Goal: Information Seeking & Learning: Learn about a topic

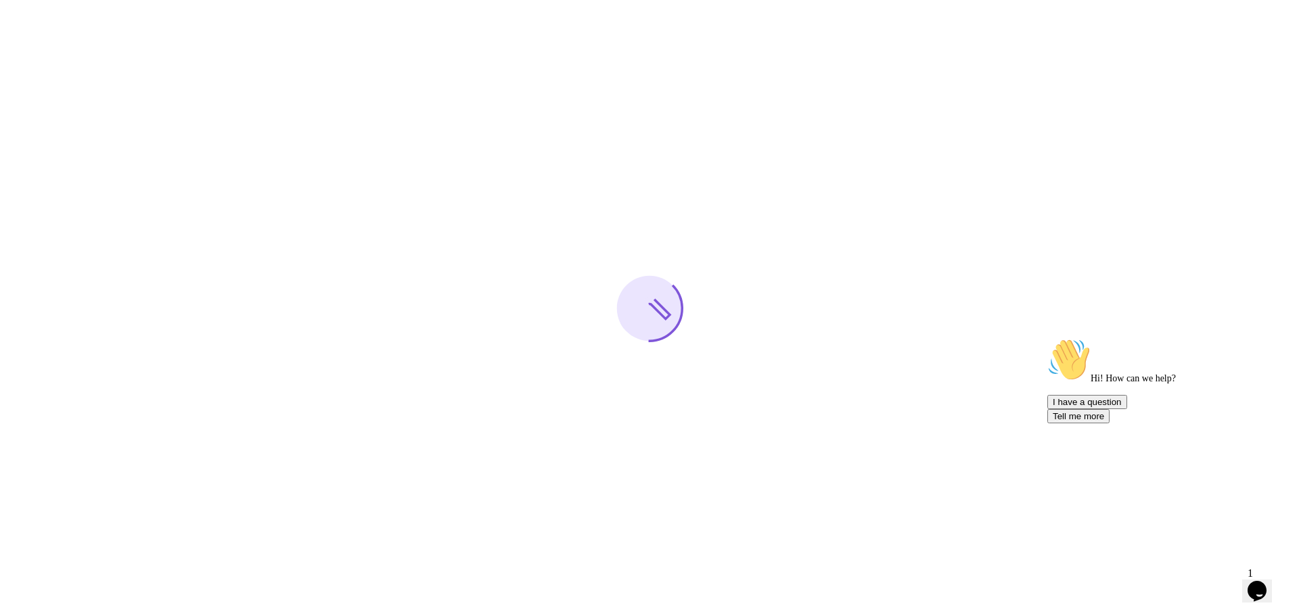
click at [884, 108] on div at bounding box center [649, 308] width 1299 height 616
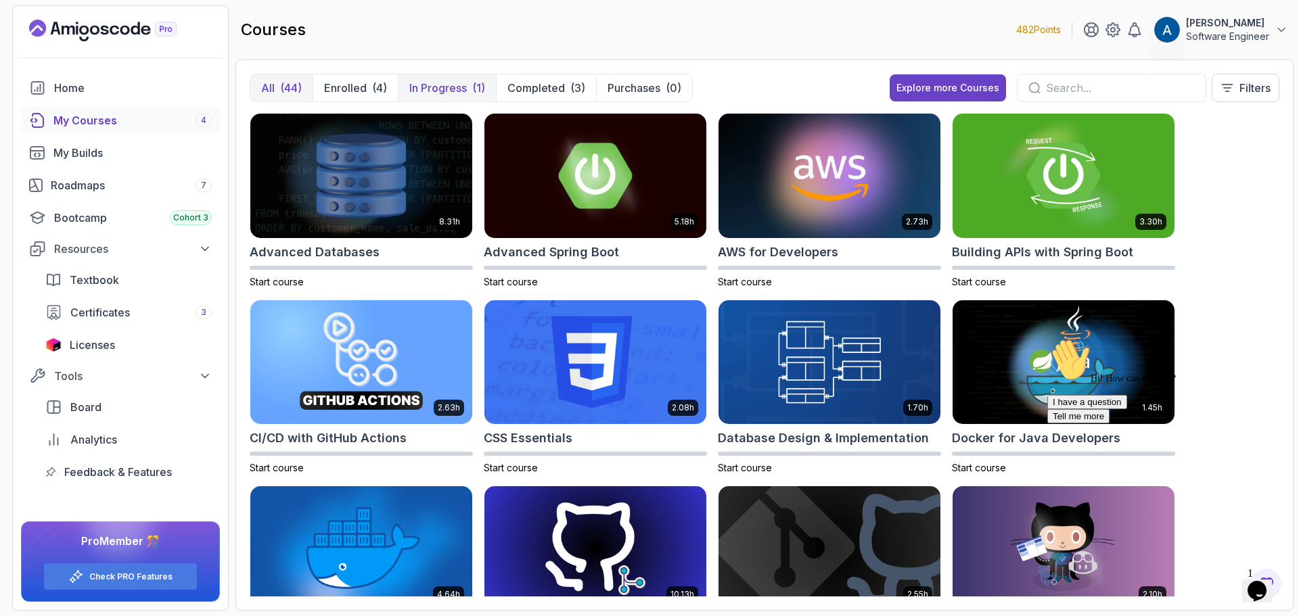
click at [464, 76] on button "In Progress (1)" at bounding box center [447, 87] width 98 height 27
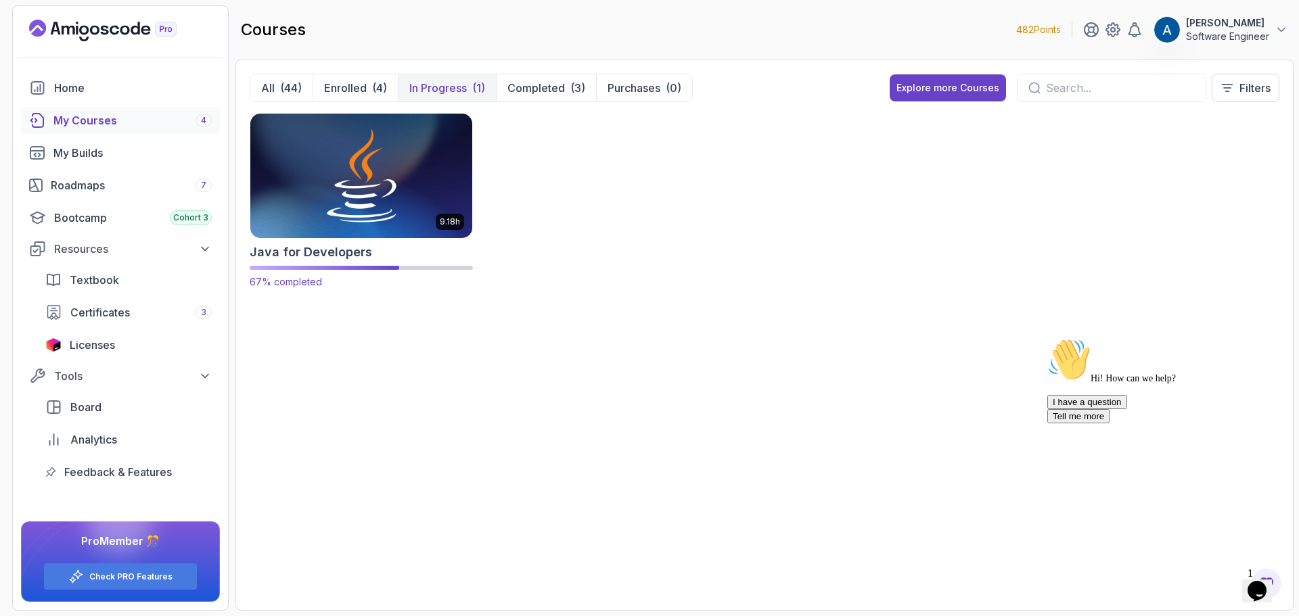
click at [411, 200] on img at bounding box center [361, 175] width 233 height 131
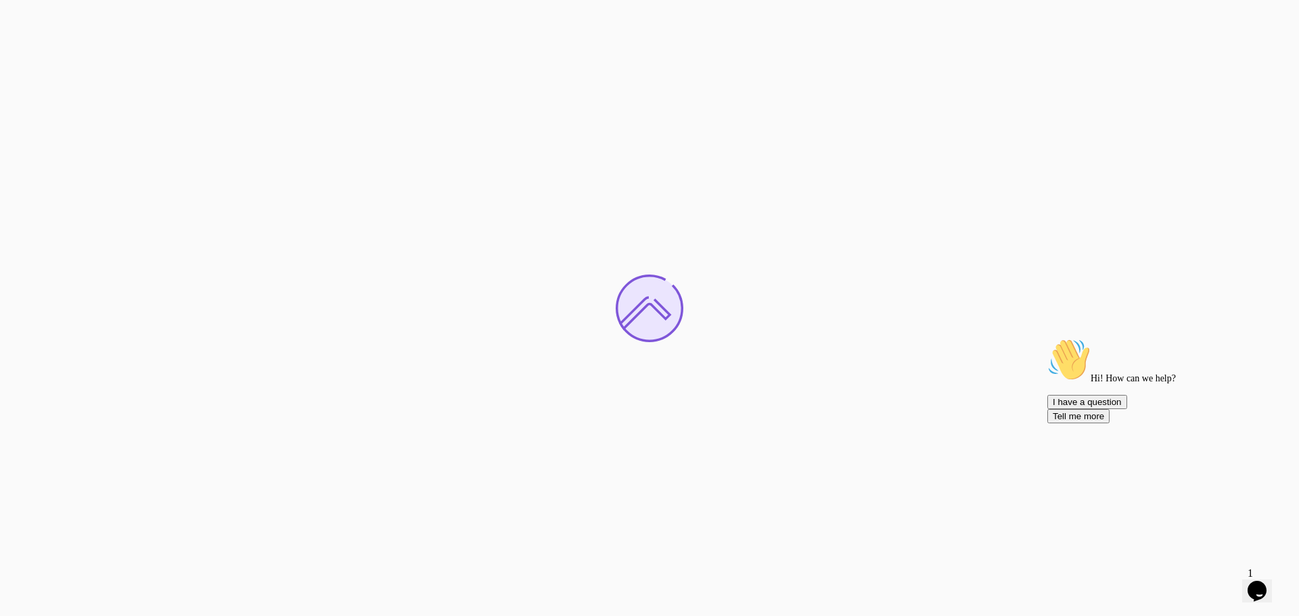
click at [1048, 338] on icon "Chat attention grabber" at bounding box center [1048, 338] width 0 height 0
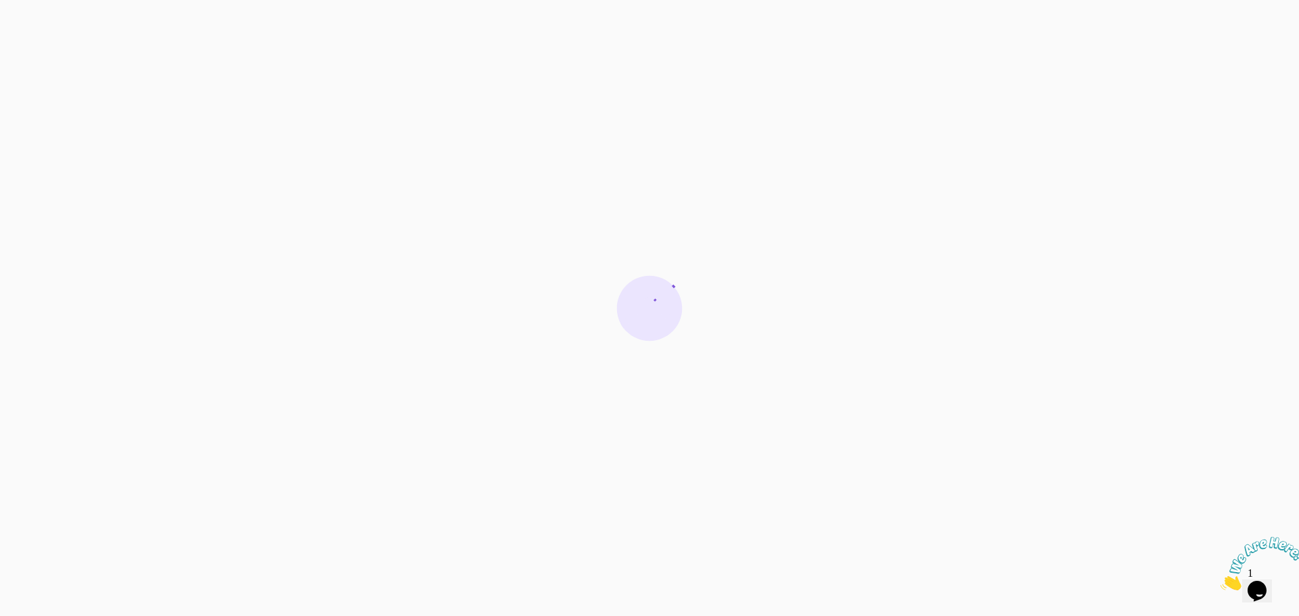
click at [1221, 581] on icon "Close" at bounding box center [1221, 587] width 0 height 12
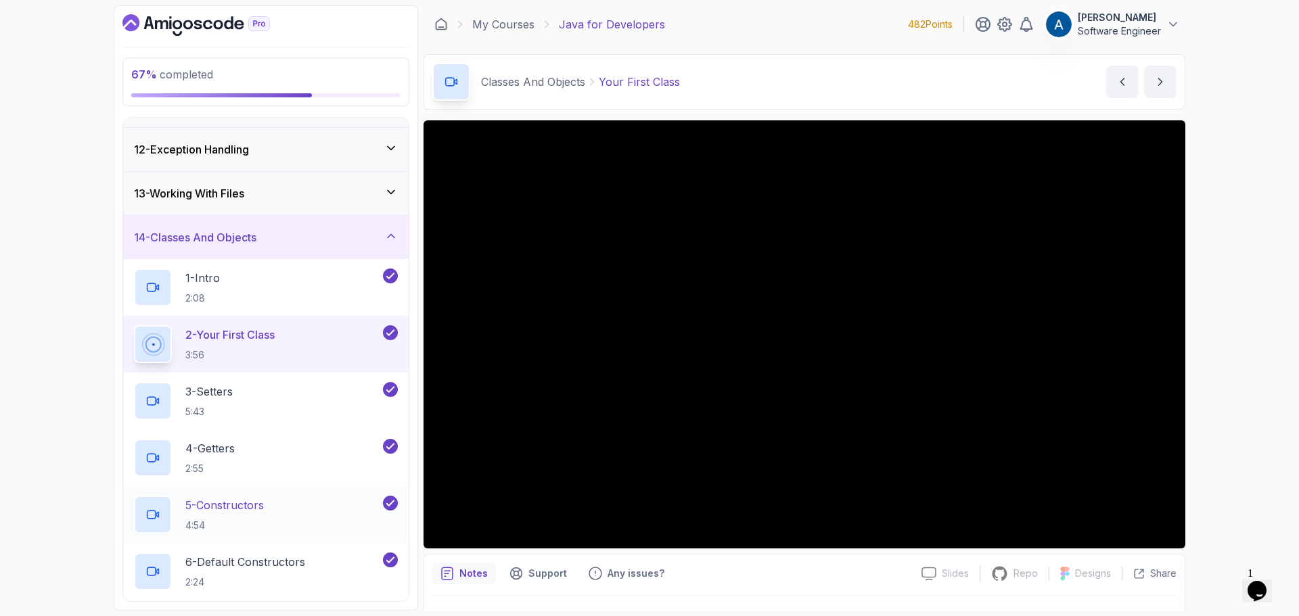
scroll to position [744, 0]
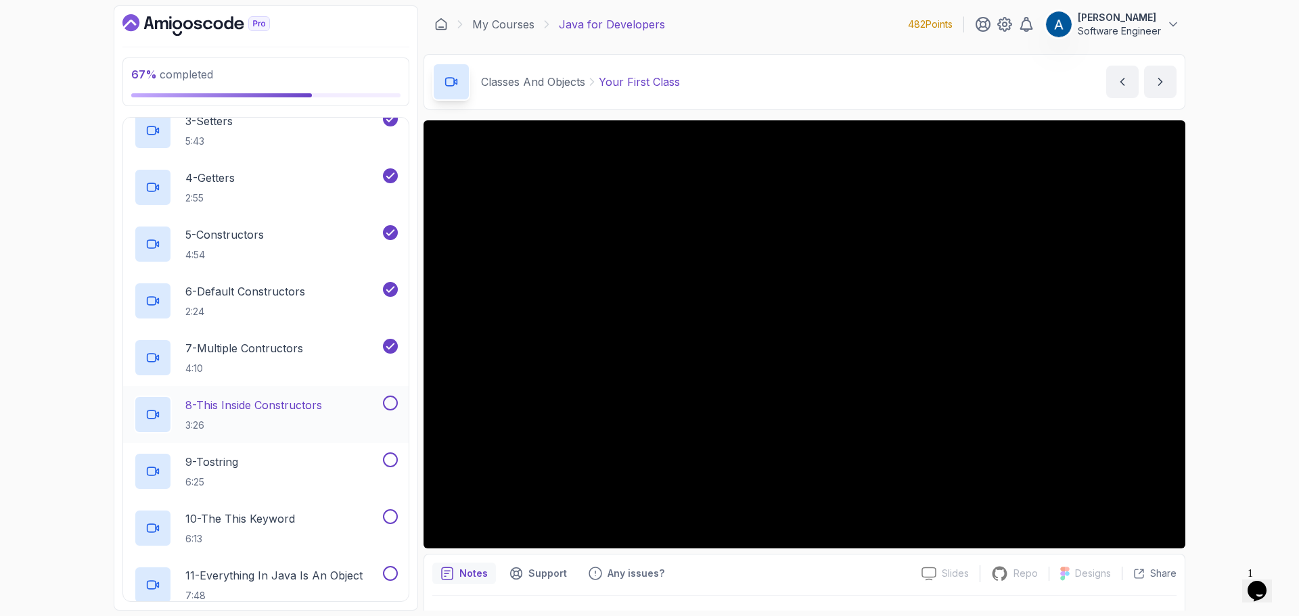
click at [268, 409] on p "8 - This Inside Constructors" at bounding box center [253, 405] width 137 height 16
click at [1263, 163] on div "67 % completed 1 - Intro 2 - Loops 3 - If Statements 4 - Packages 5 - Access Mo…" at bounding box center [649, 308] width 1299 height 616
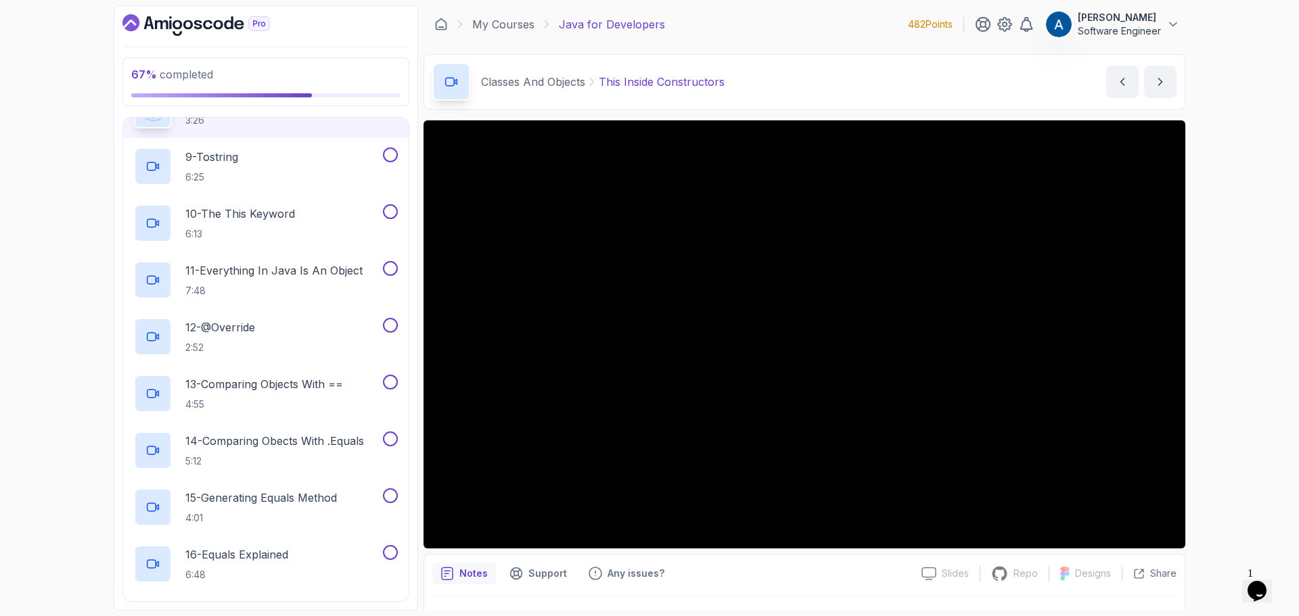
scroll to position [847, 0]
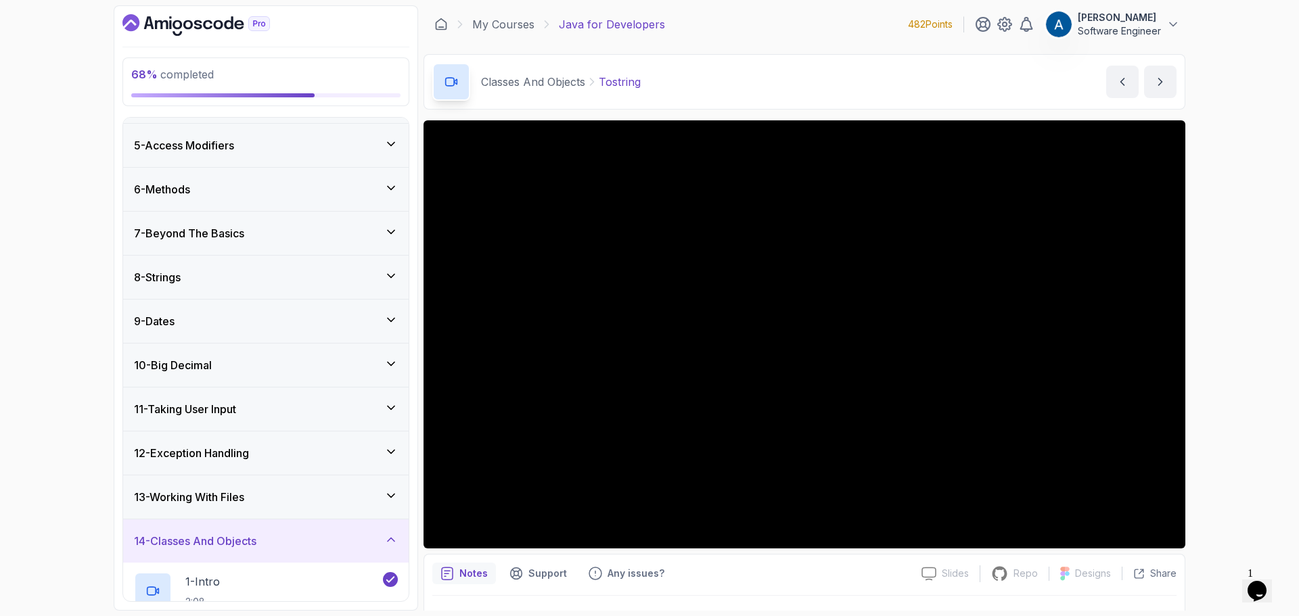
scroll to position [102, 0]
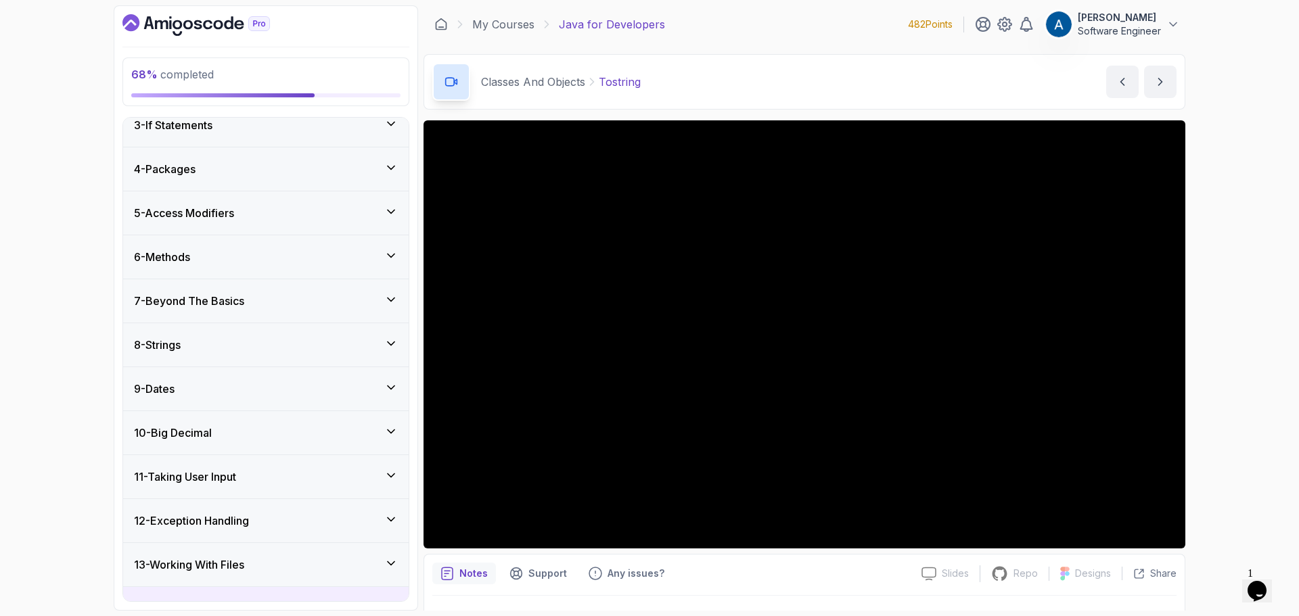
click at [322, 309] on div "7 - Beyond The Basics" at bounding box center [266, 301] width 264 height 16
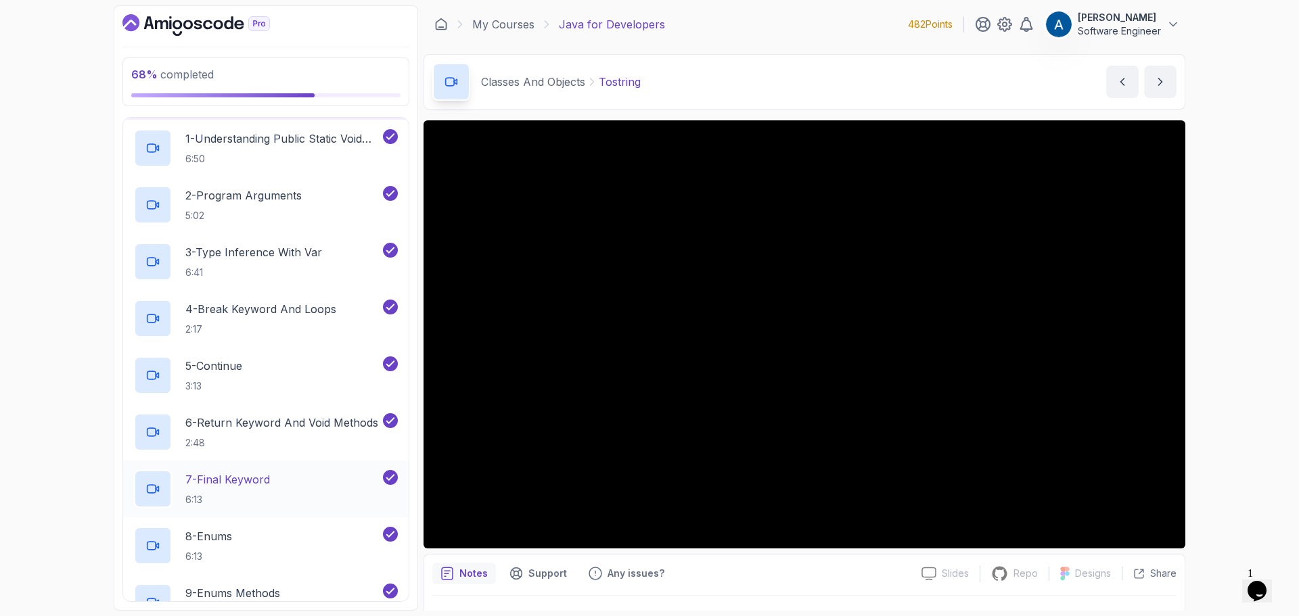
scroll to position [0, 0]
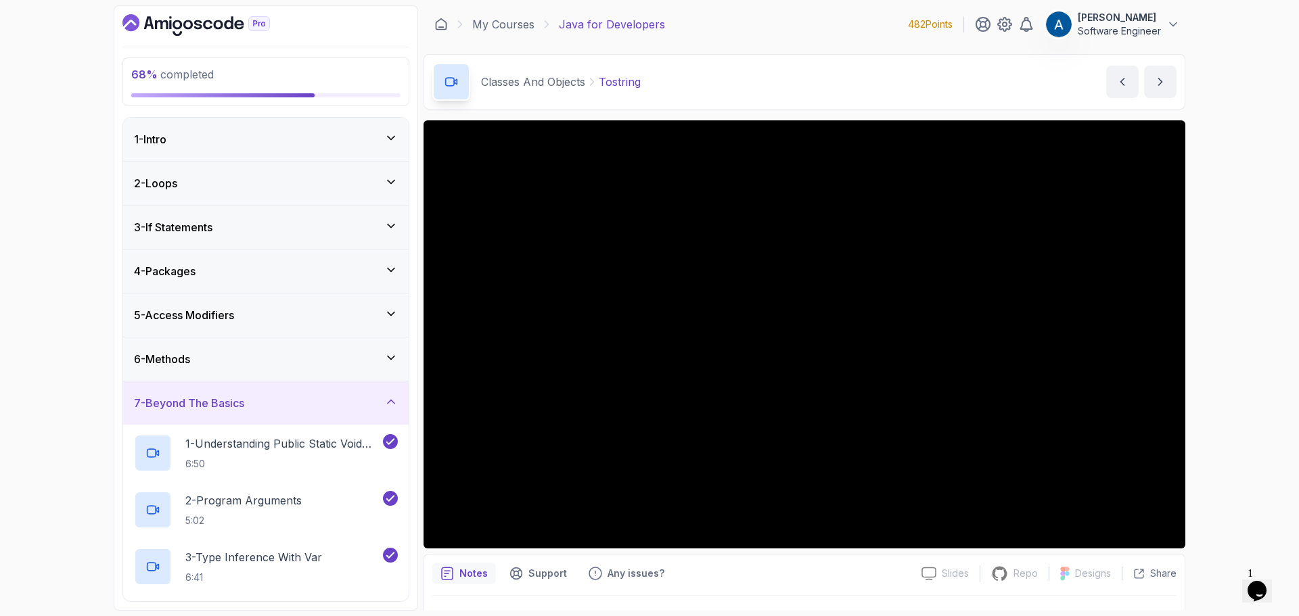
click at [383, 402] on div "7 - Beyond The Basics" at bounding box center [266, 403] width 264 height 16
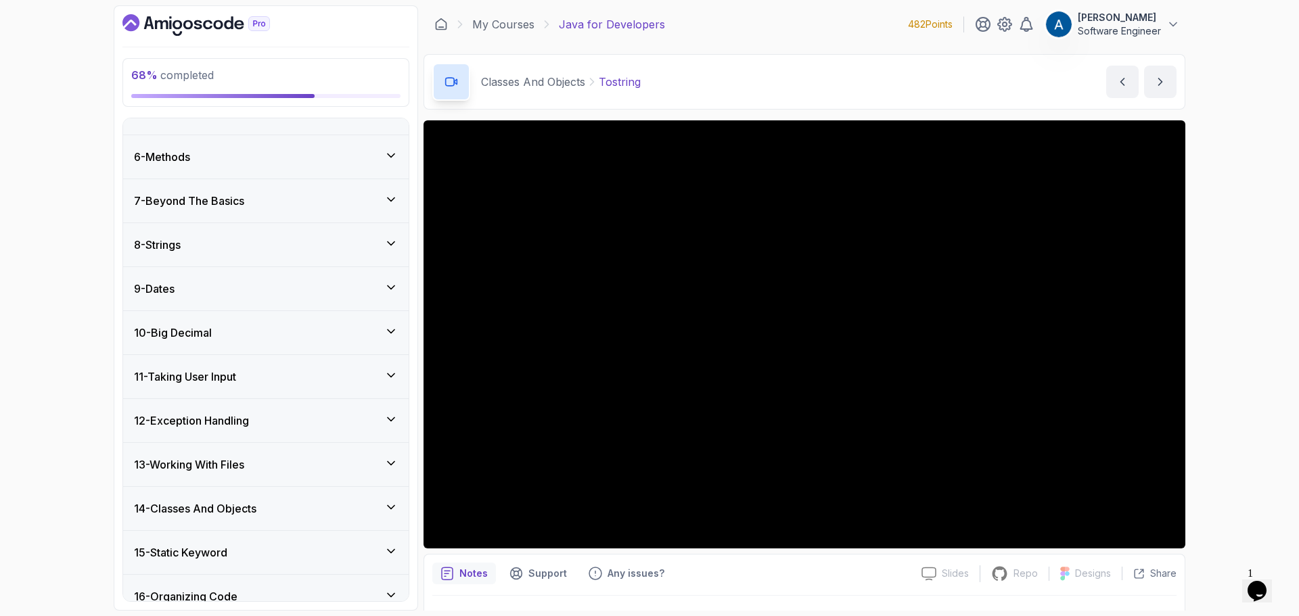
scroll to position [271, 0]
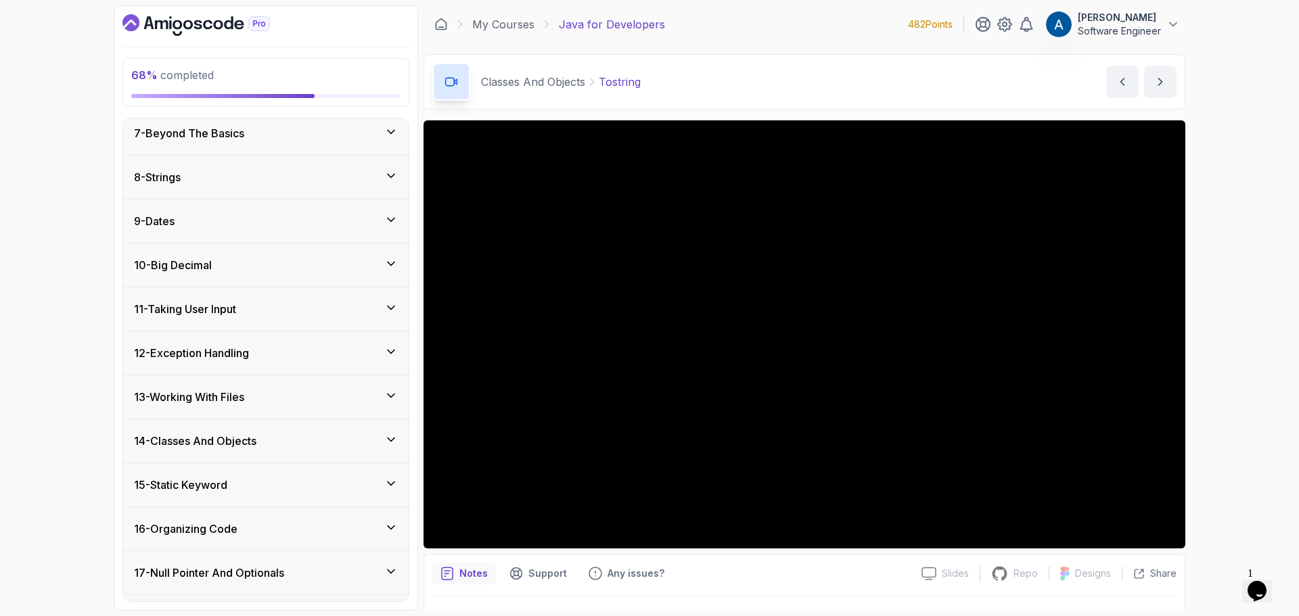
click at [301, 393] on div "13 - Working With Files" at bounding box center [266, 397] width 264 height 16
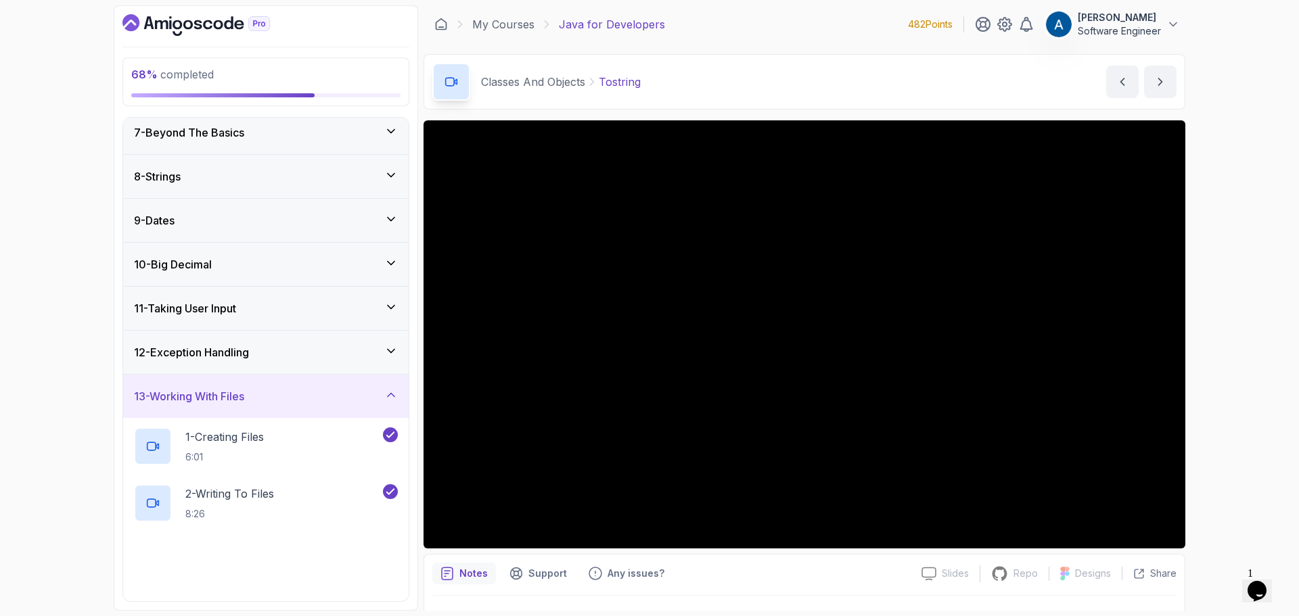
click at [304, 397] on div "13 - Working With Files" at bounding box center [266, 396] width 264 height 16
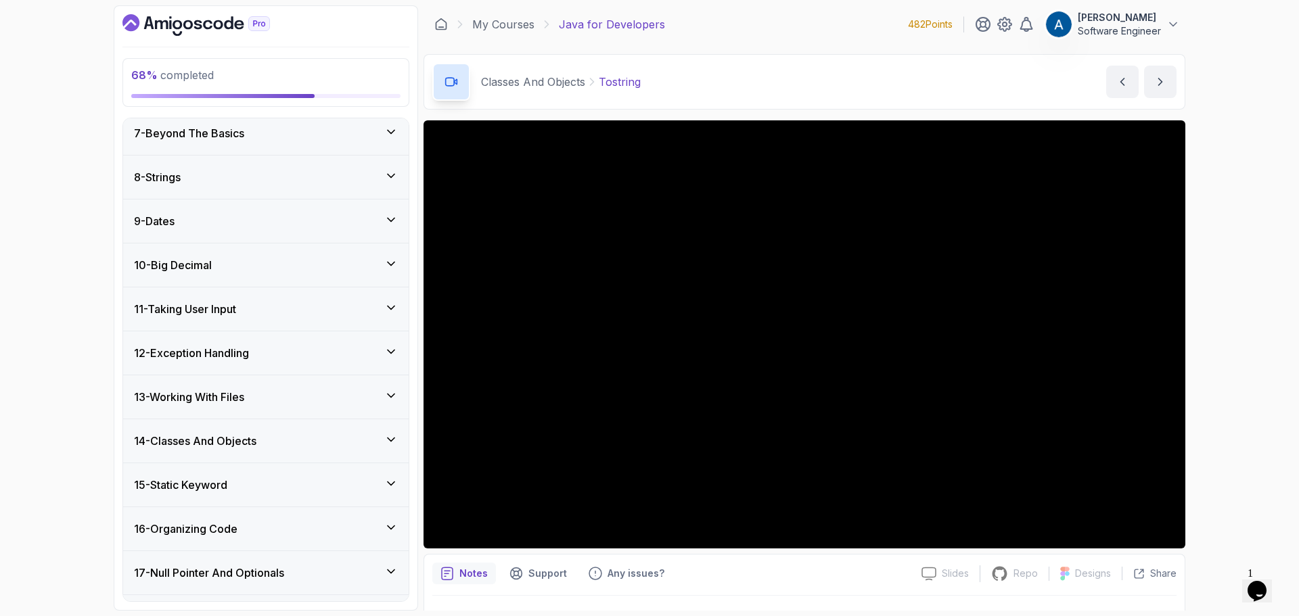
click at [310, 358] on div "12 - Exception Handling" at bounding box center [266, 353] width 264 height 16
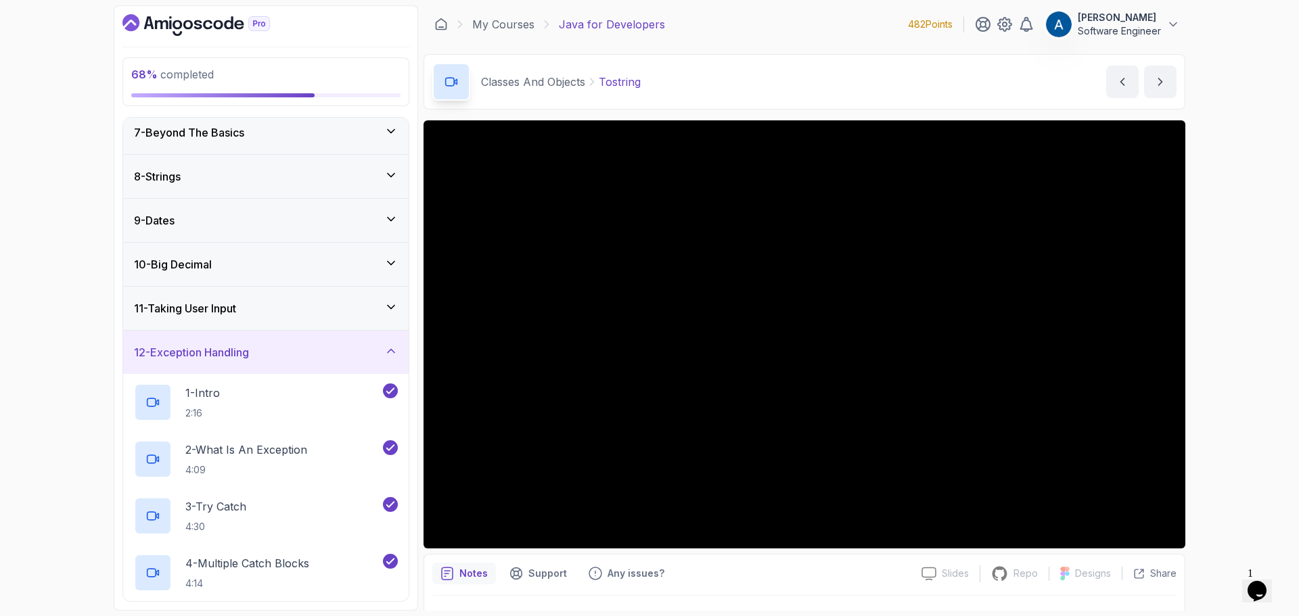
click at [318, 349] on div "12 - Exception Handling" at bounding box center [266, 352] width 264 height 16
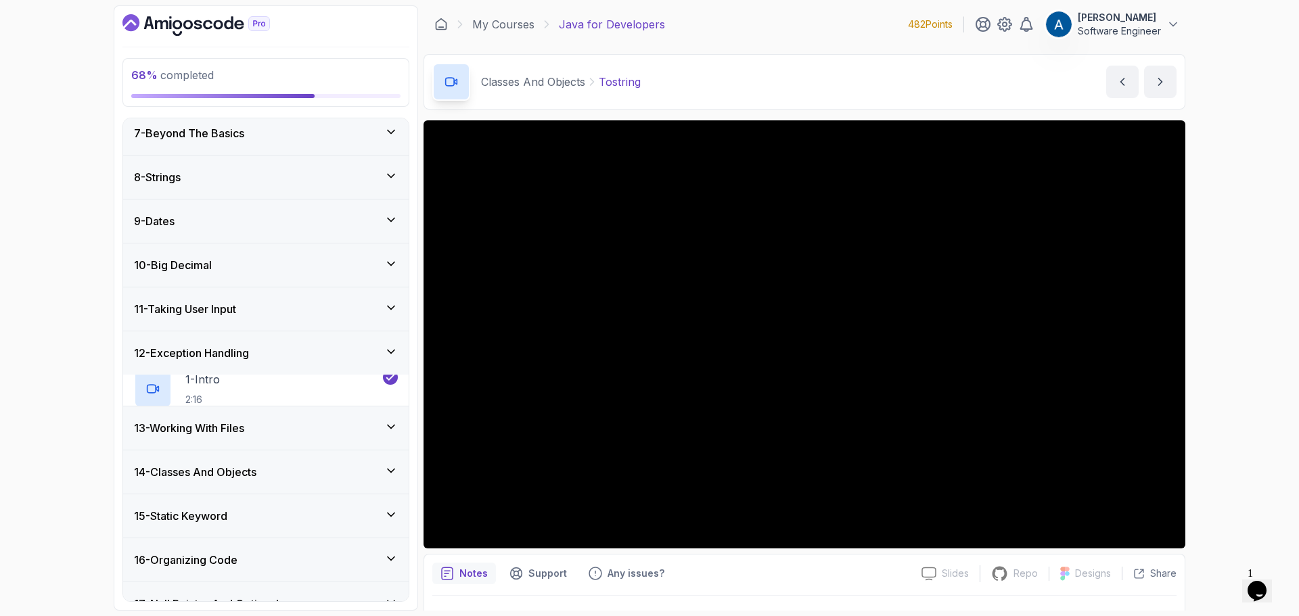
click at [316, 317] on div "11 - Taking User Input" at bounding box center [266, 309] width 264 height 16
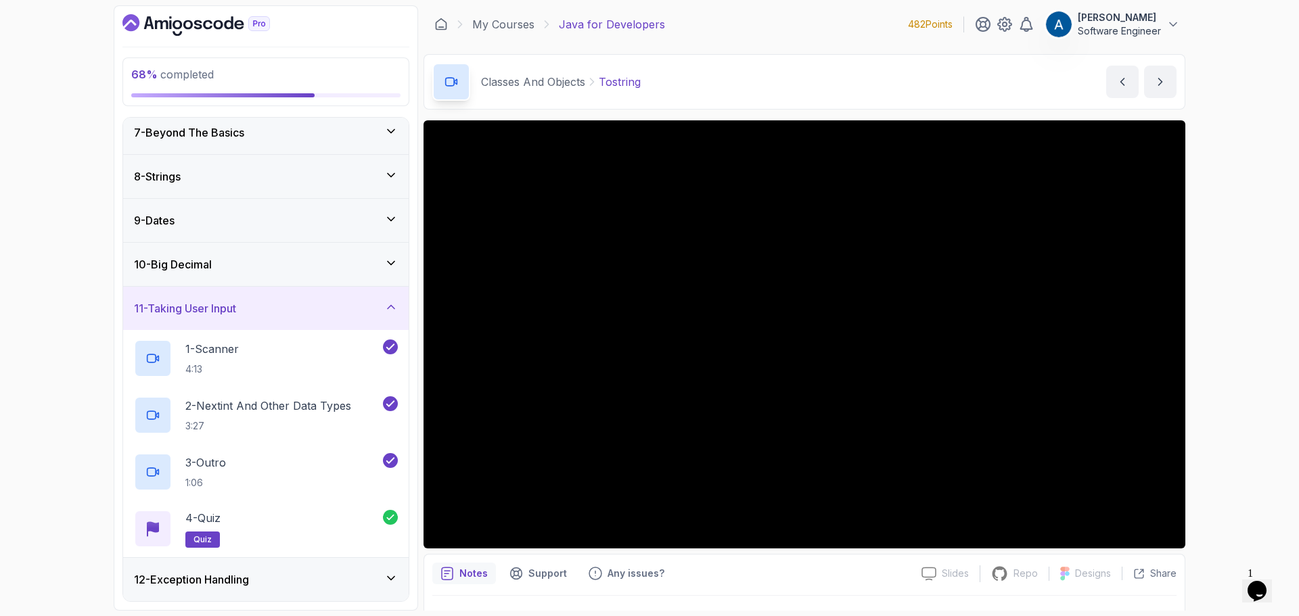
click at [317, 316] on div "11 - Taking User Input" at bounding box center [266, 308] width 264 height 16
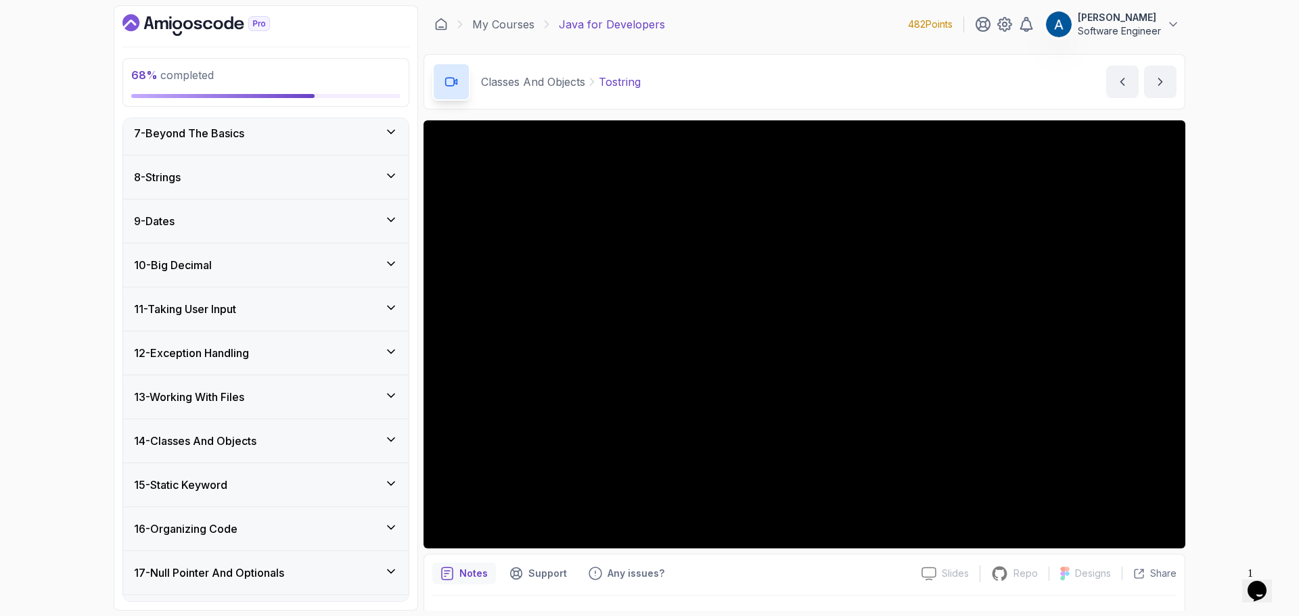
click at [307, 265] on div "10 - Big Decimal" at bounding box center [266, 265] width 264 height 16
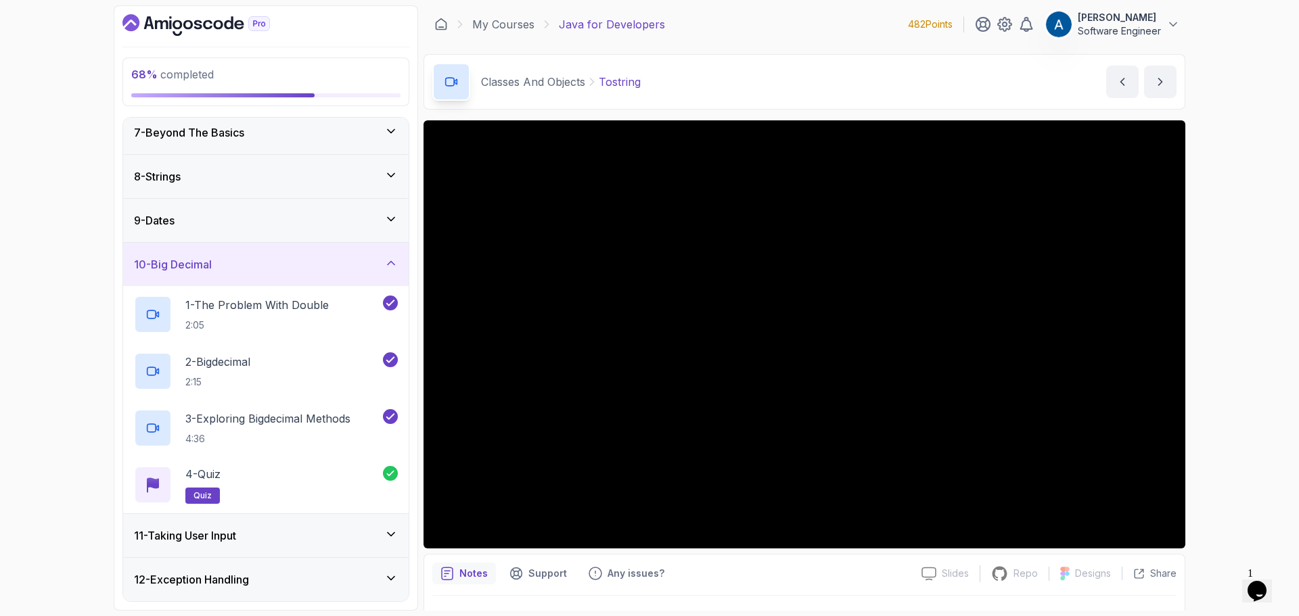
click at [307, 265] on div "10 - Big Decimal" at bounding box center [266, 264] width 264 height 16
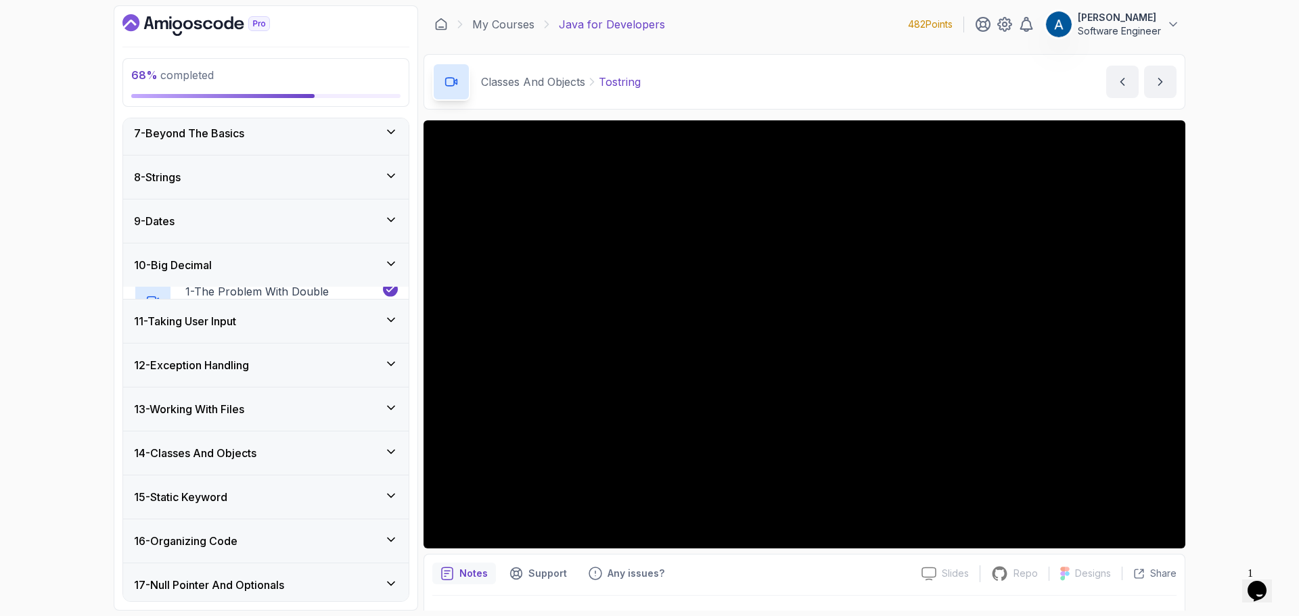
click at [313, 233] on div "9 - Dates" at bounding box center [266, 221] width 286 height 43
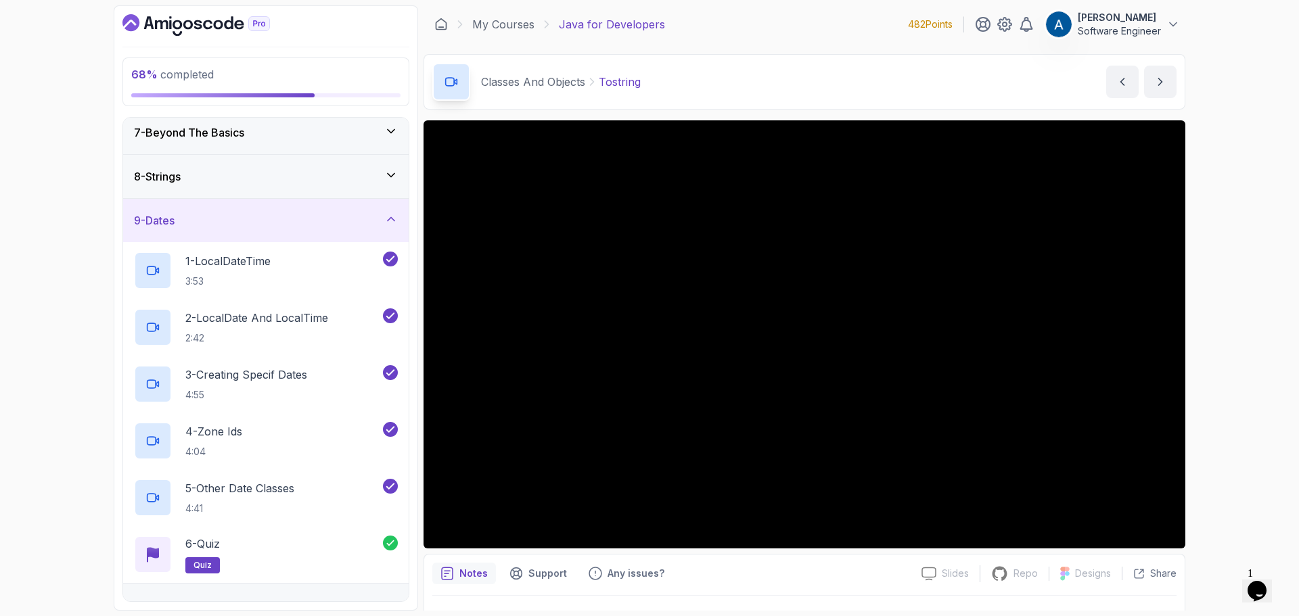
click at [318, 227] on div "9 - Dates" at bounding box center [266, 220] width 264 height 16
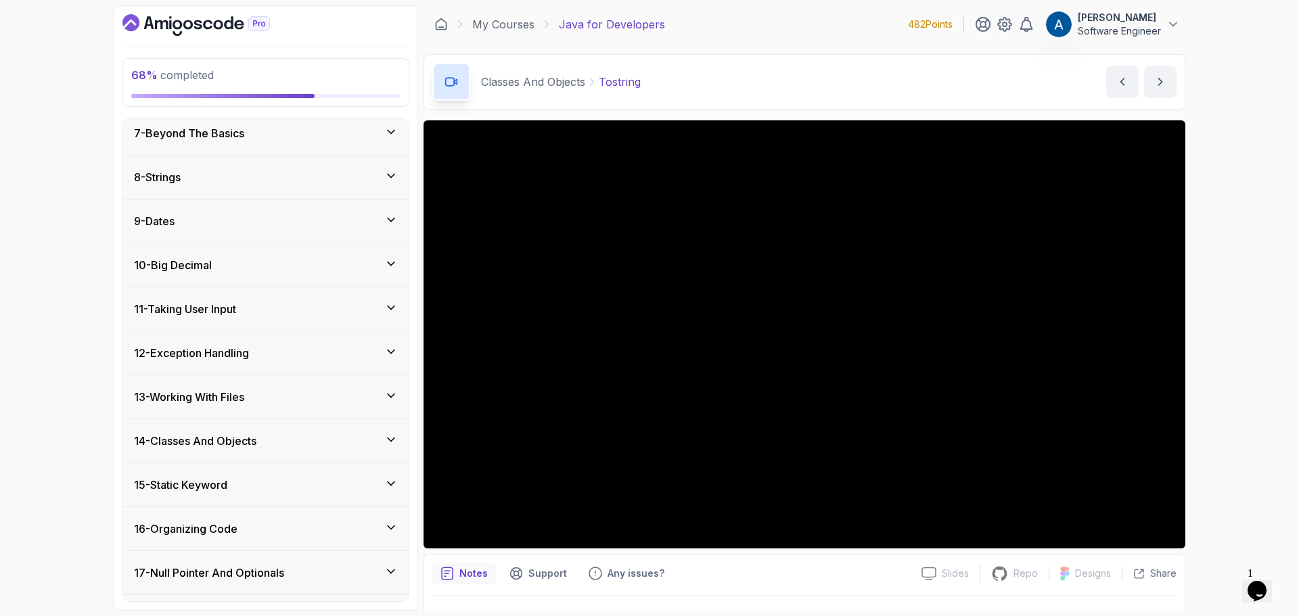
click at [325, 187] on div "8 - Strings" at bounding box center [266, 177] width 286 height 43
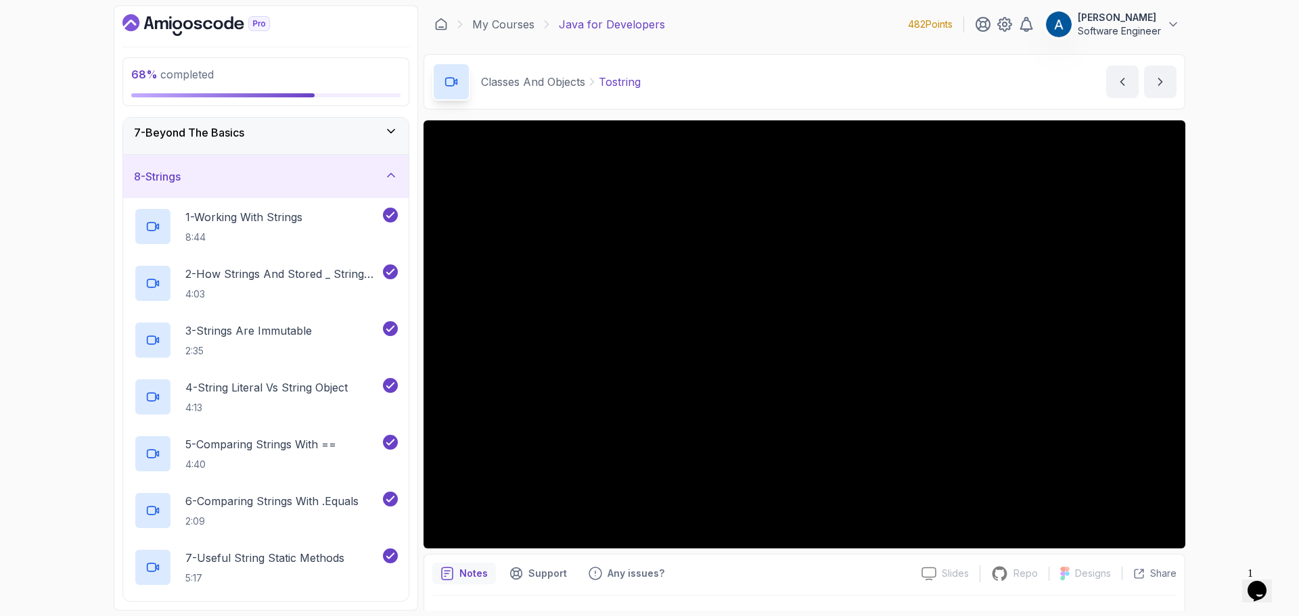
click at [325, 187] on div "8 - Strings" at bounding box center [266, 176] width 286 height 43
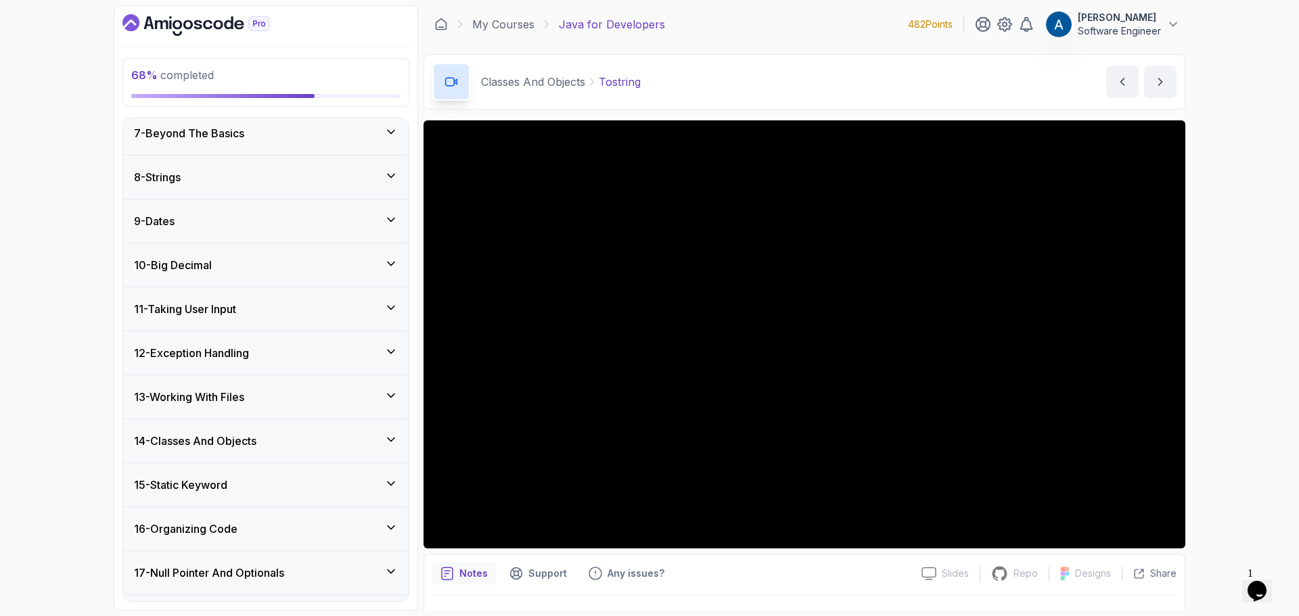
click at [339, 141] on div "7 - Beyond The Basics" at bounding box center [266, 133] width 286 height 43
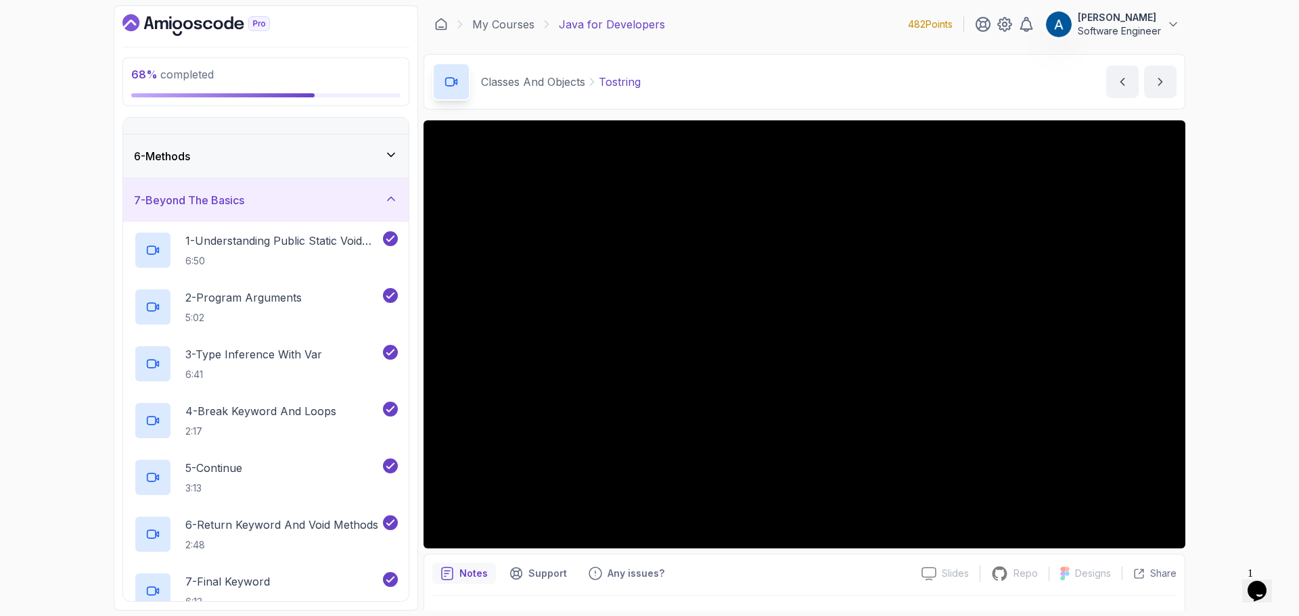
scroll to position [135, 0]
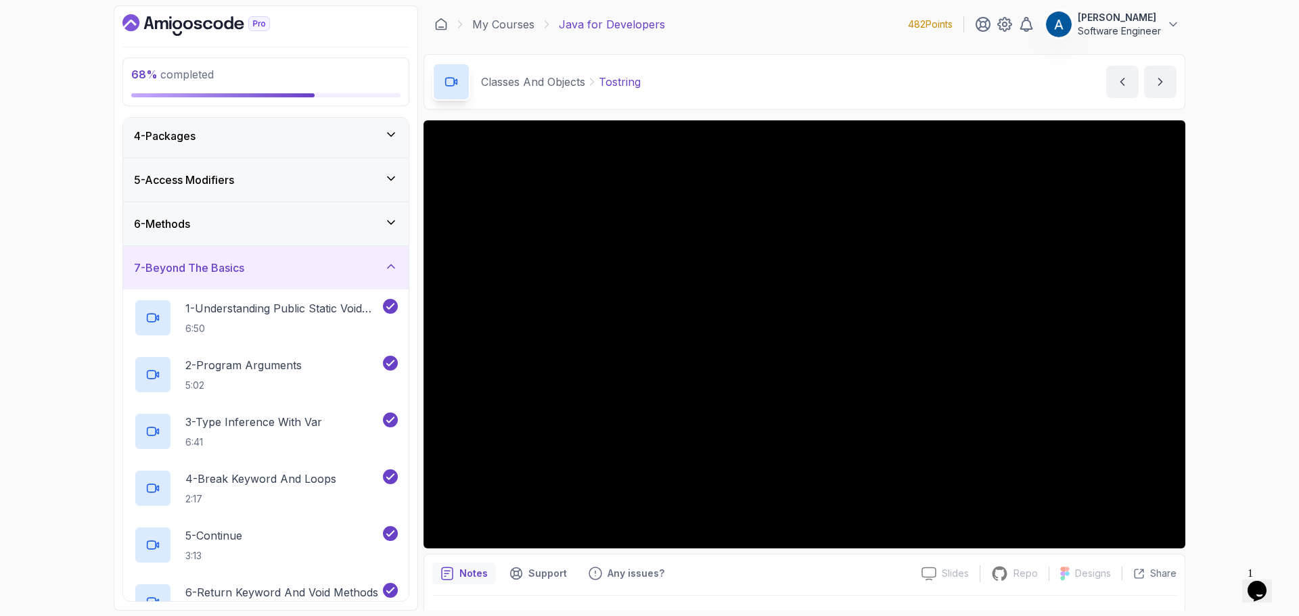
click at [359, 282] on div "7 - Beyond The Basics" at bounding box center [266, 267] width 286 height 43
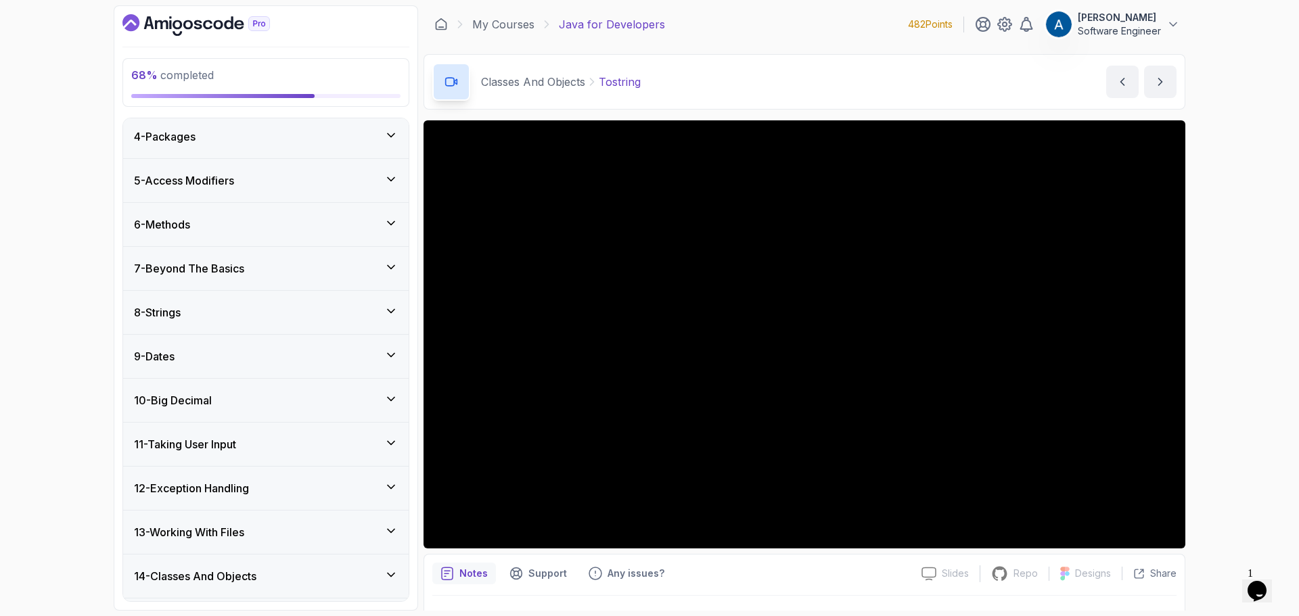
click at [325, 226] on div "6 - Methods" at bounding box center [266, 225] width 264 height 16
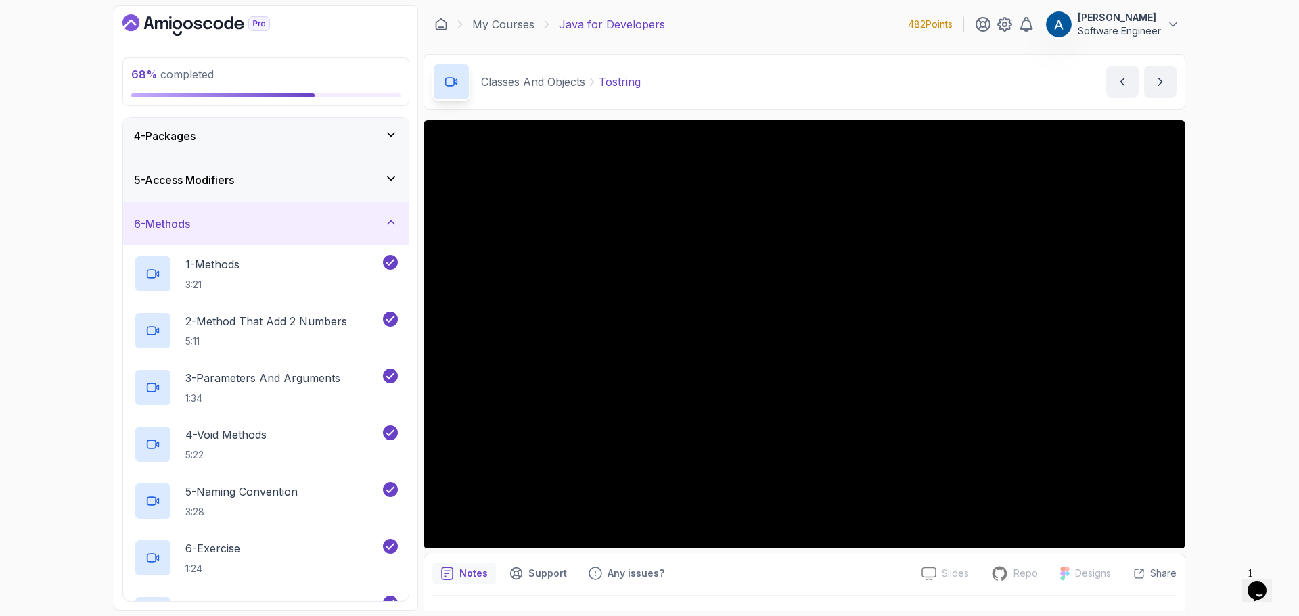
scroll to position [0, 0]
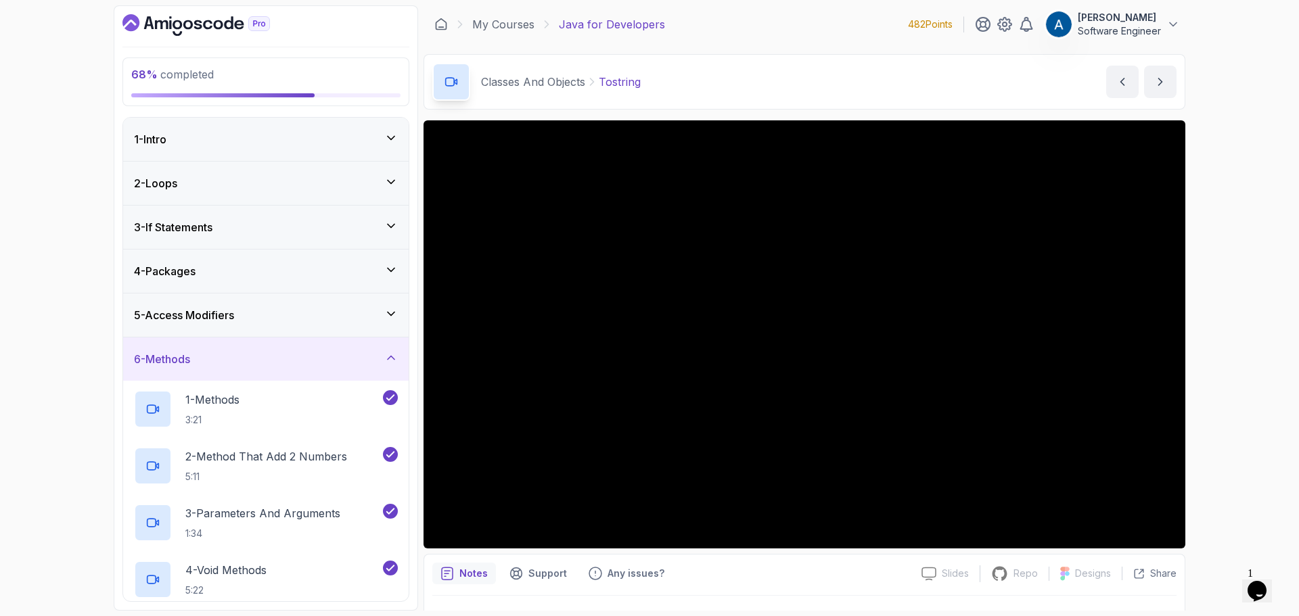
click at [357, 314] on div "5 - Access Modifiers" at bounding box center [266, 315] width 264 height 16
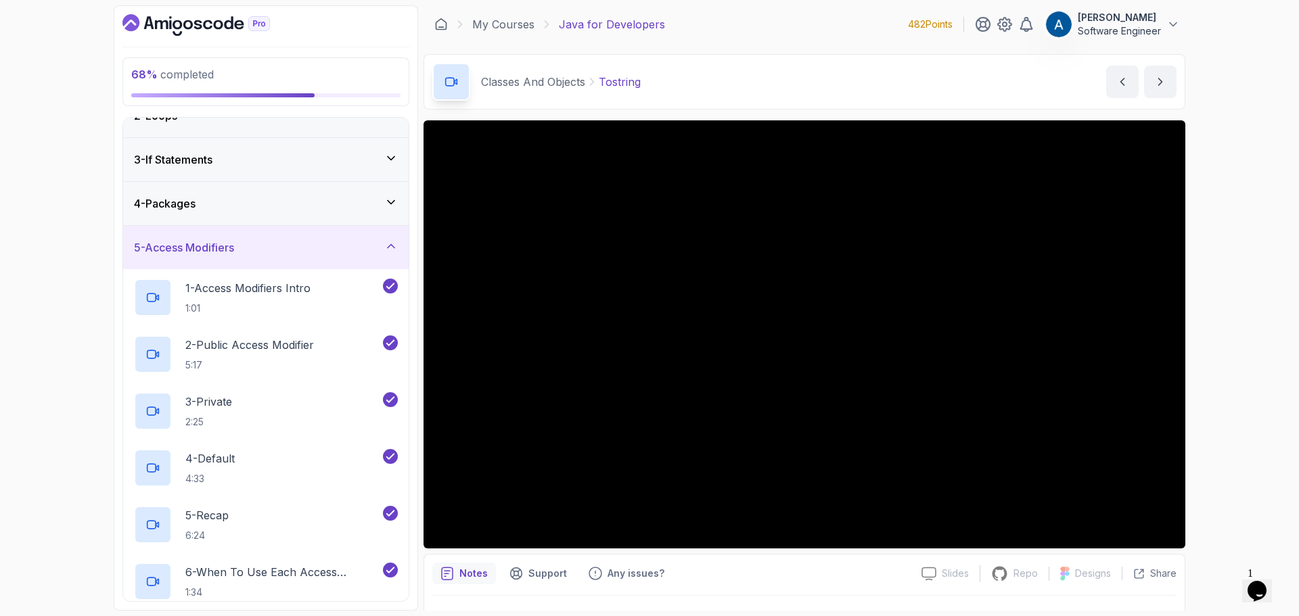
click at [355, 250] on div "5 - Access Modifiers" at bounding box center [266, 248] width 264 height 16
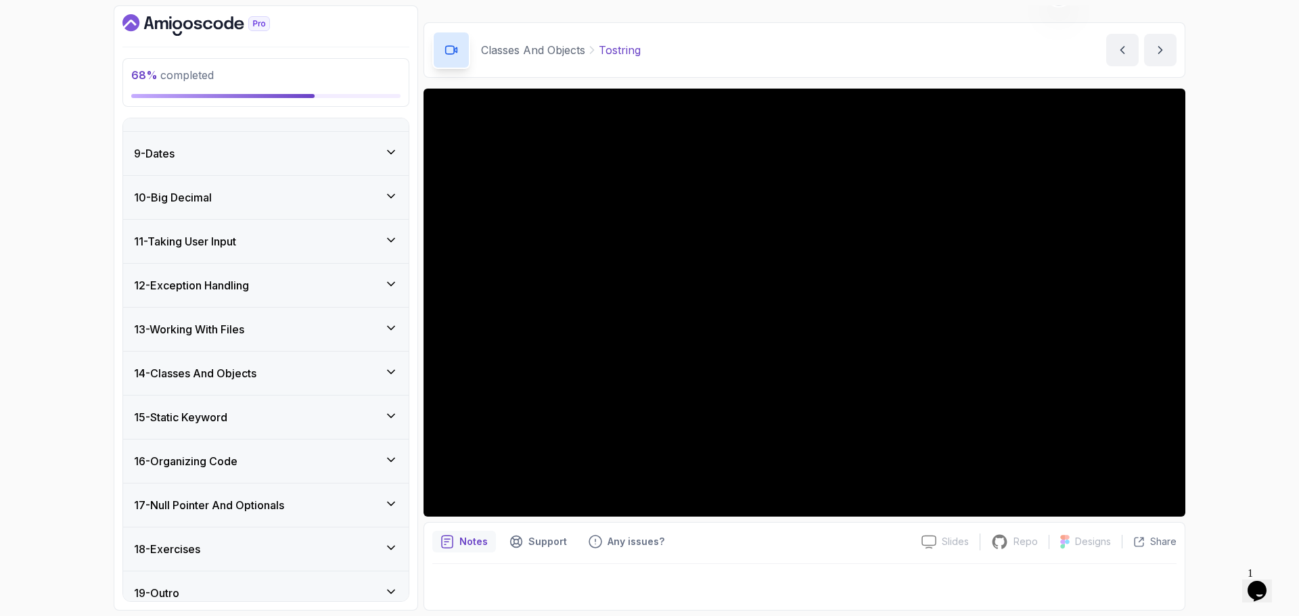
scroll to position [352, 0]
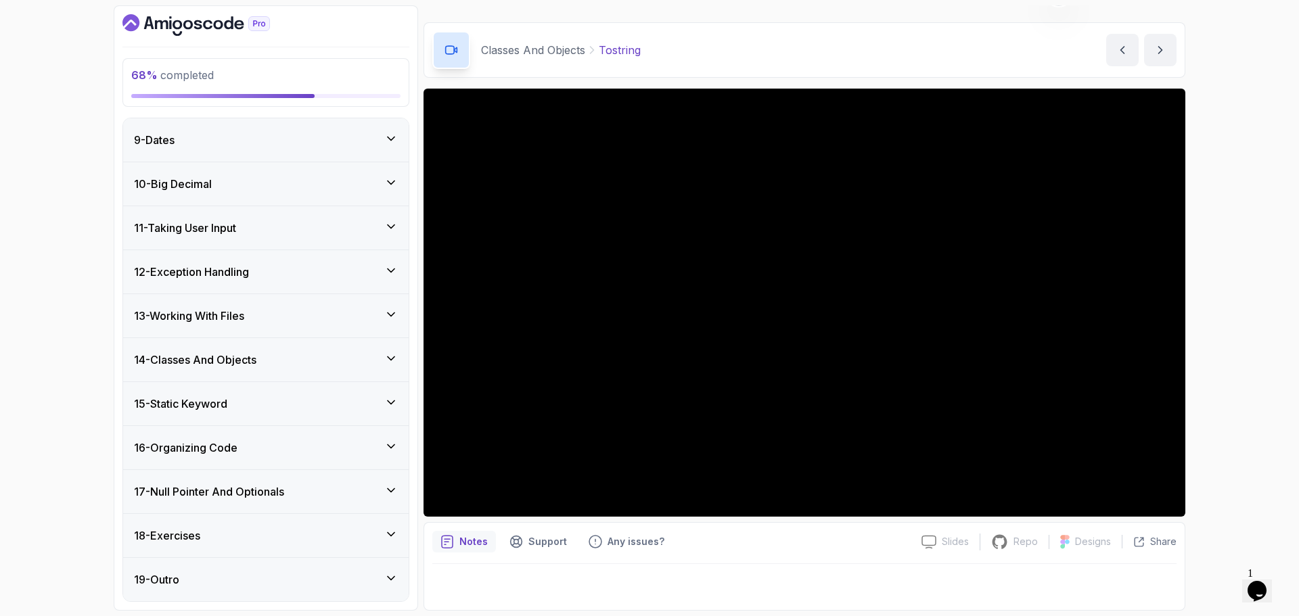
click at [362, 365] on div "14 - Classes And Objects" at bounding box center [266, 360] width 264 height 16
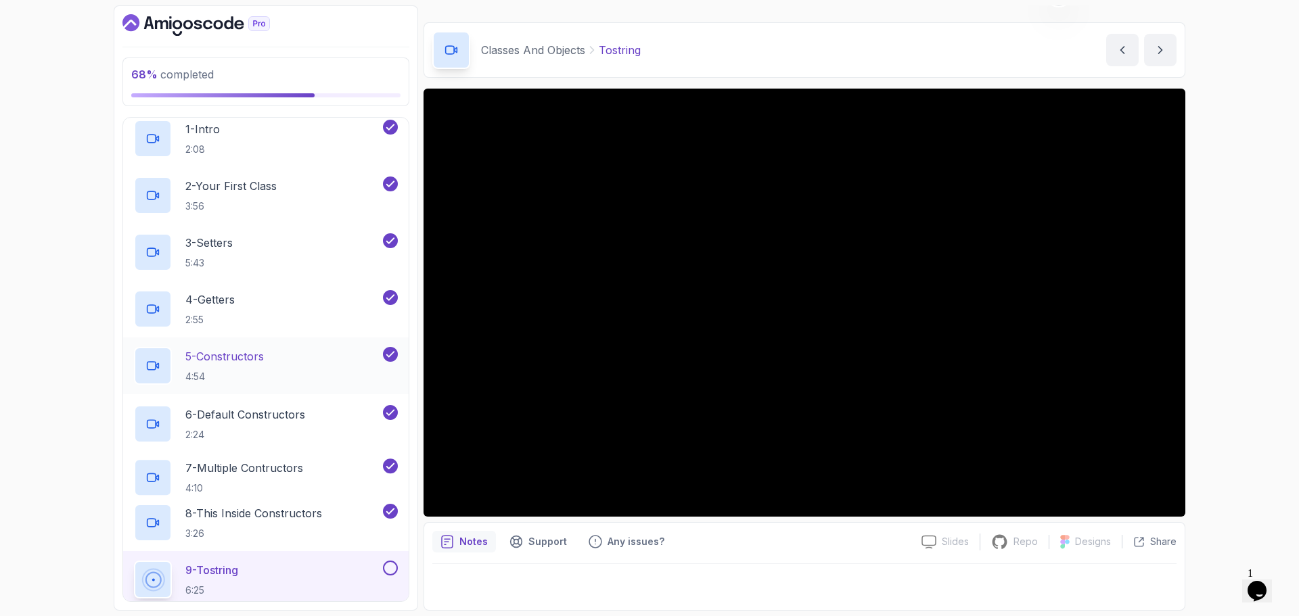
scroll to position [758, 0]
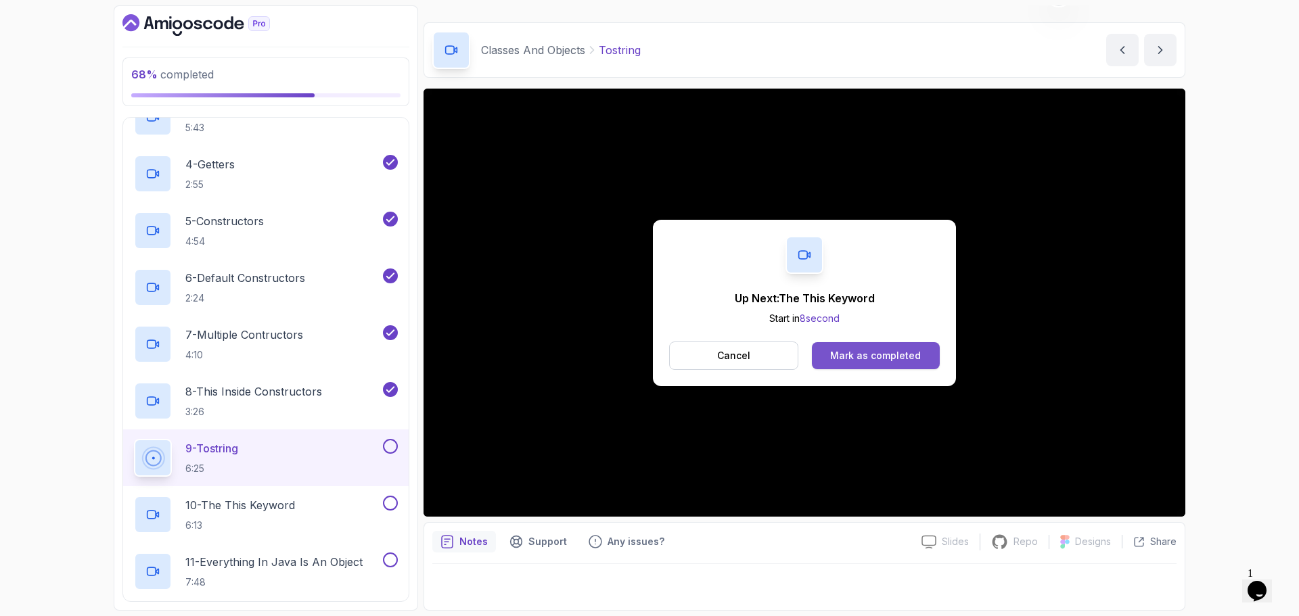
click at [856, 356] on div "Mark as completed" at bounding box center [875, 356] width 91 height 14
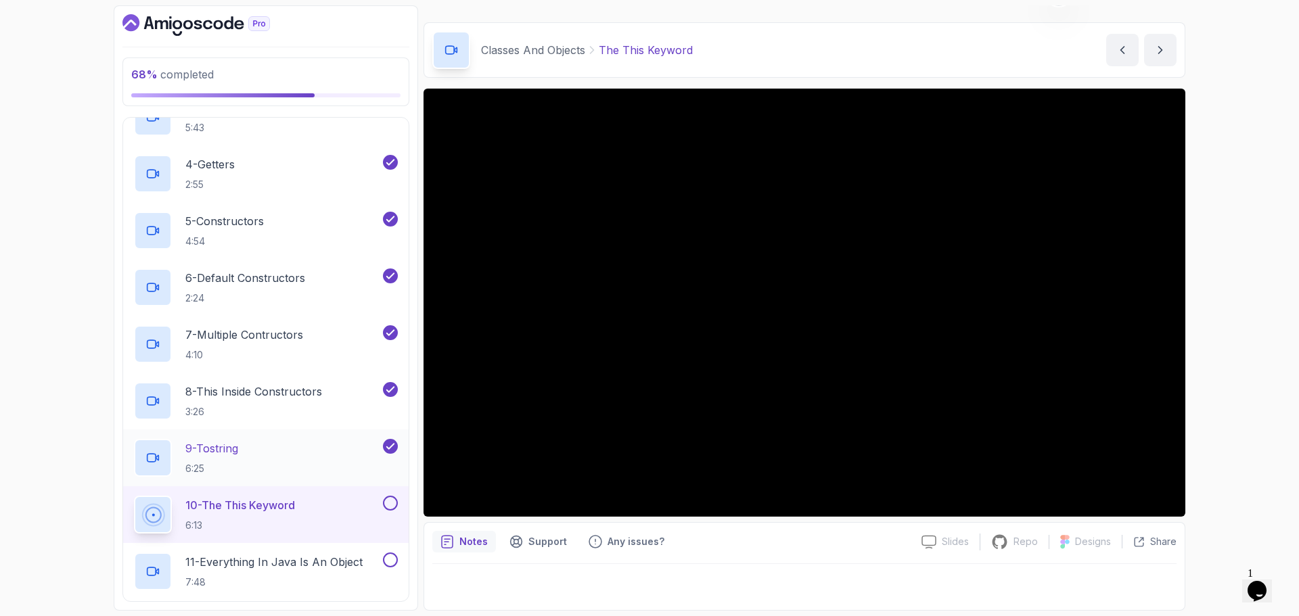
click at [294, 455] on div "9 - Tostring 6:25" at bounding box center [257, 458] width 246 height 38
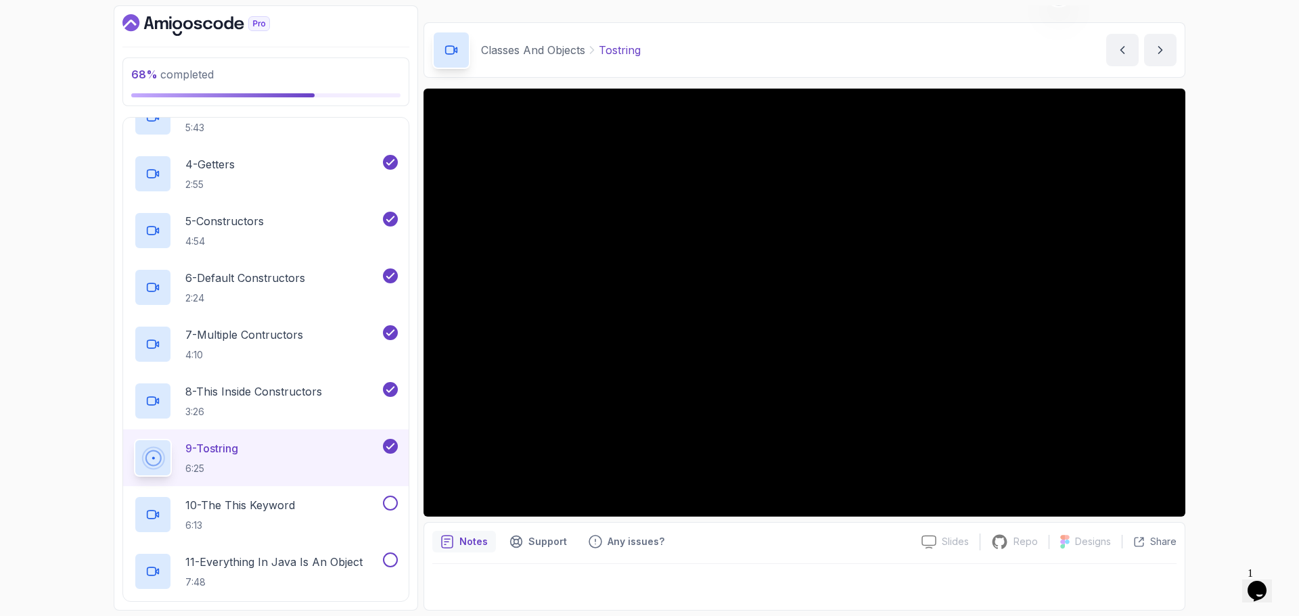
scroll to position [826, 0]
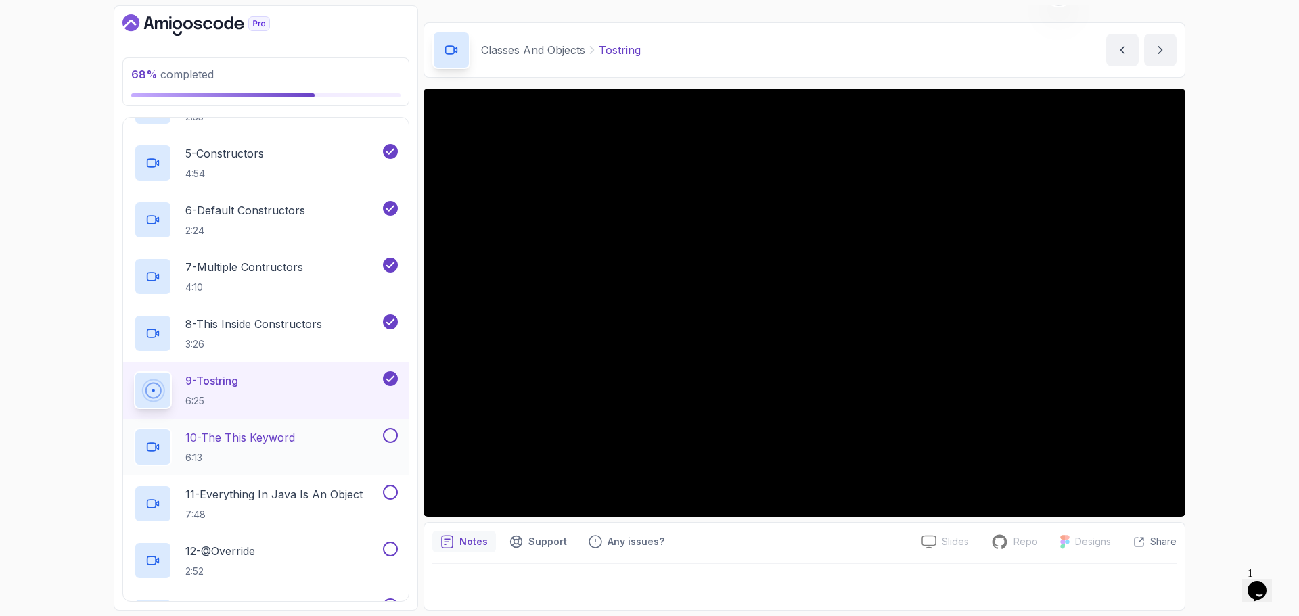
click at [318, 432] on div "10 - The This Keyword 6:13" at bounding box center [257, 447] width 246 height 38
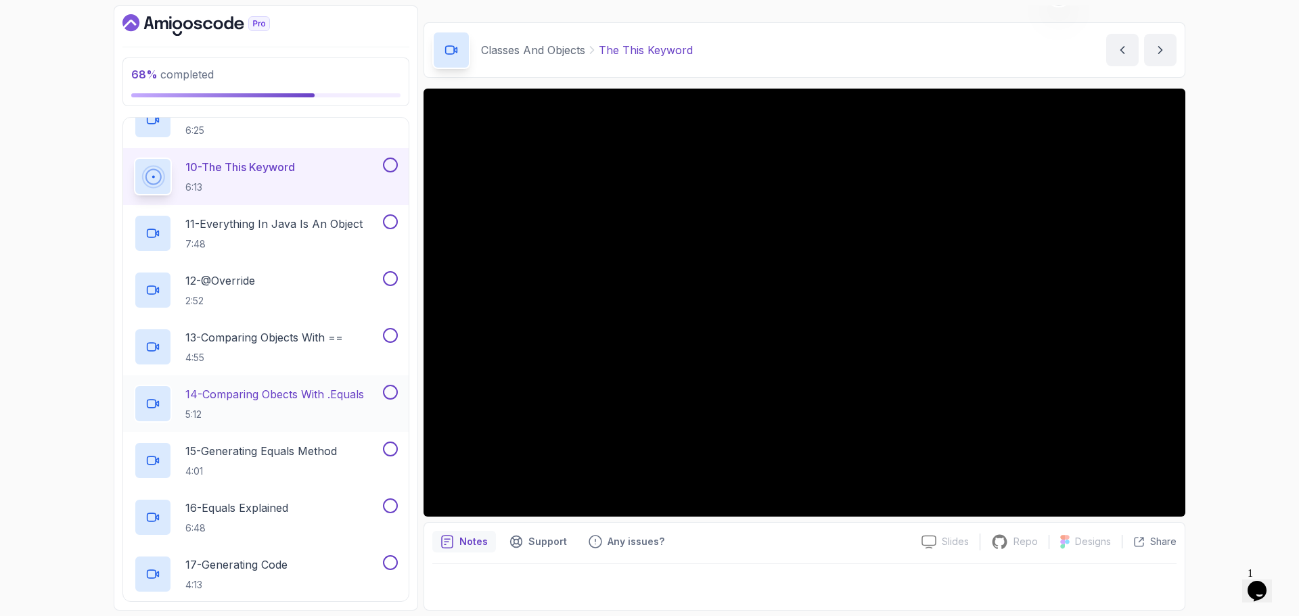
scroll to position [1029, 0]
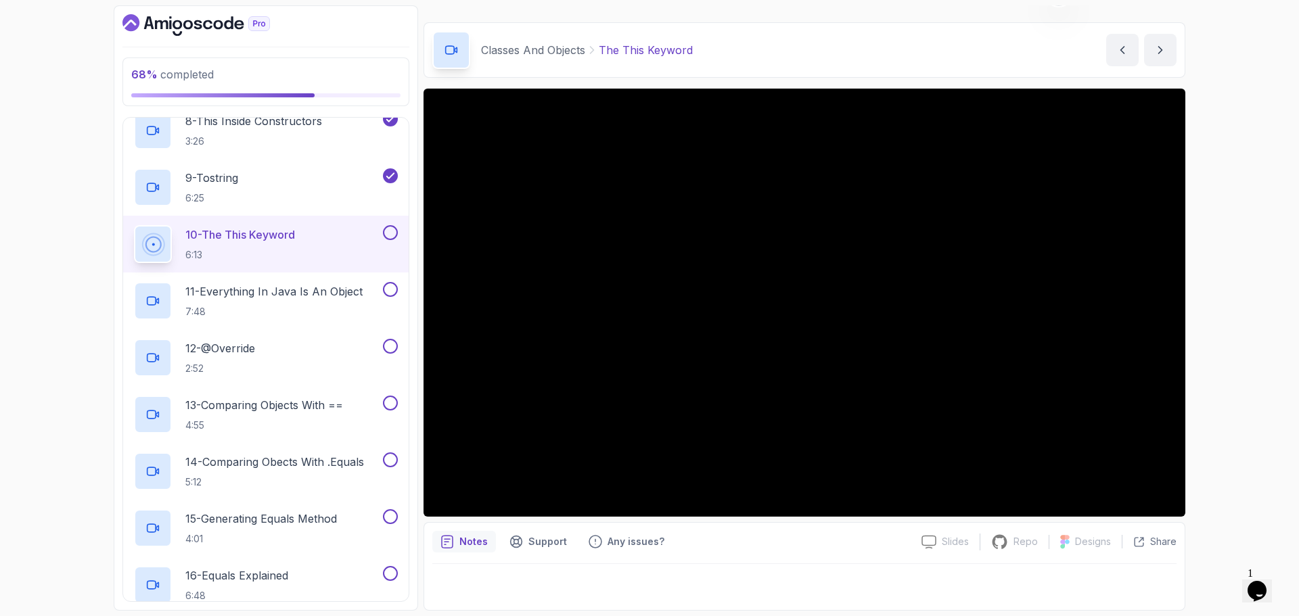
click at [1270, 186] on div "68 % completed 1 - Intro 2 - Loops 3 - If Statements 4 - Packages 5 - Access Mo…" at bounding box center [649, 308] width 1299 height 616
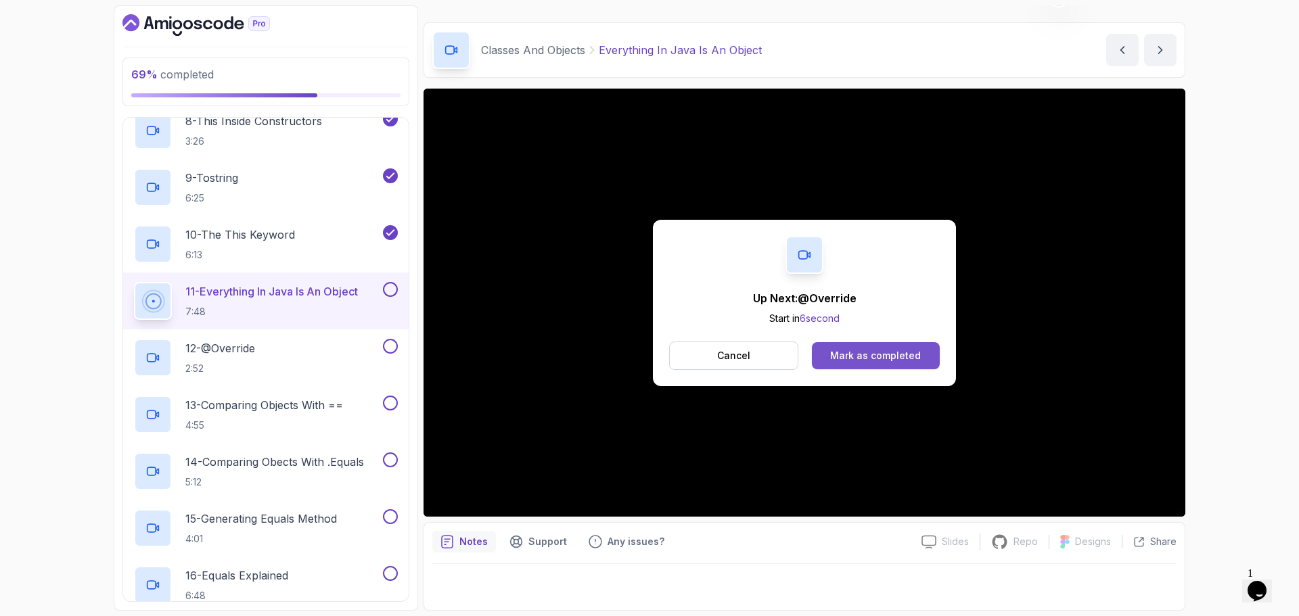
click at [847, 350] on div "Mark as completed" at bounding box center [875, 356] width 91 height 14
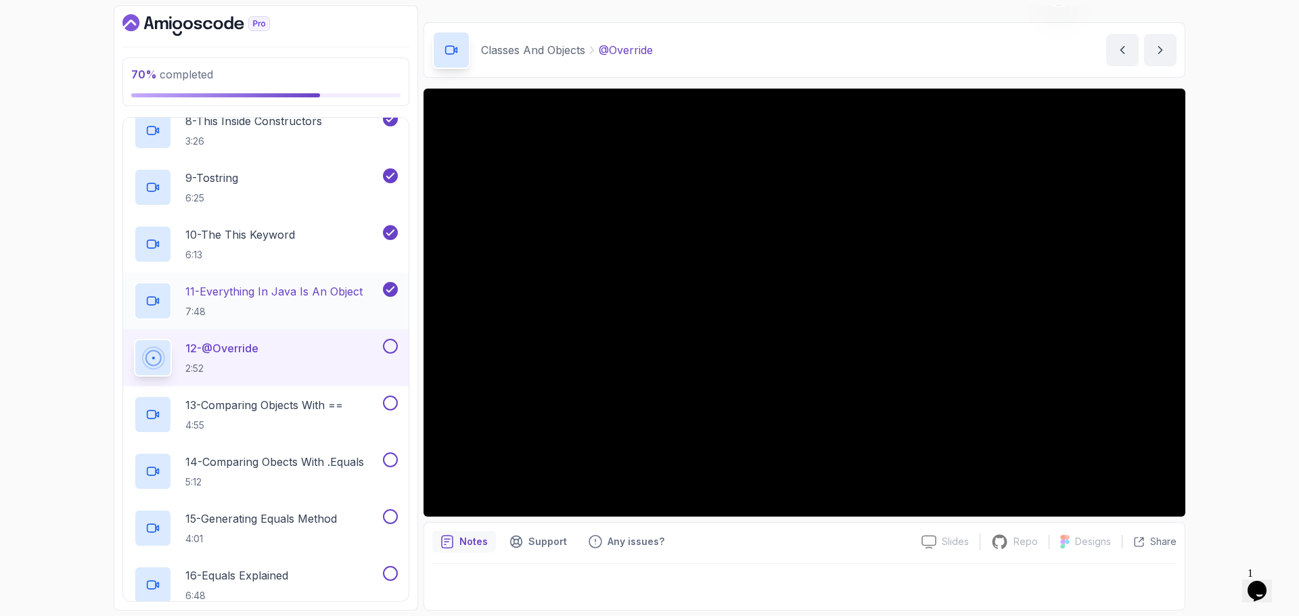
scroll to position [1164, 0]
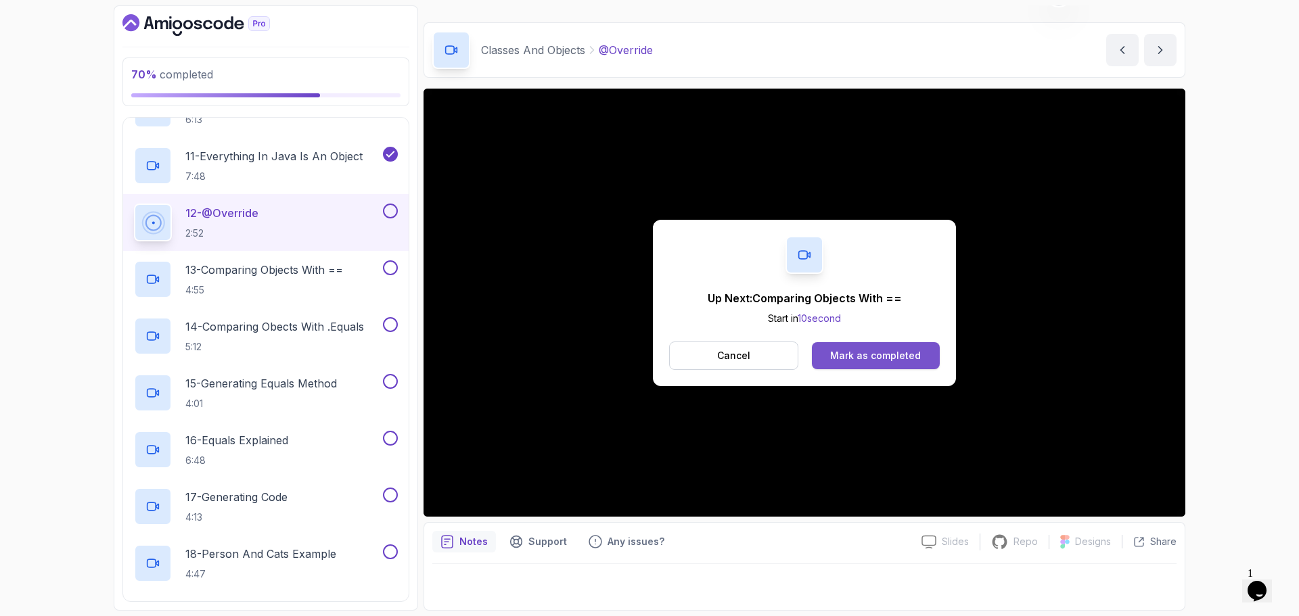
click at [889, 357] on div "Mark as completed" at bounding box center [875, 356] width 91 height 14
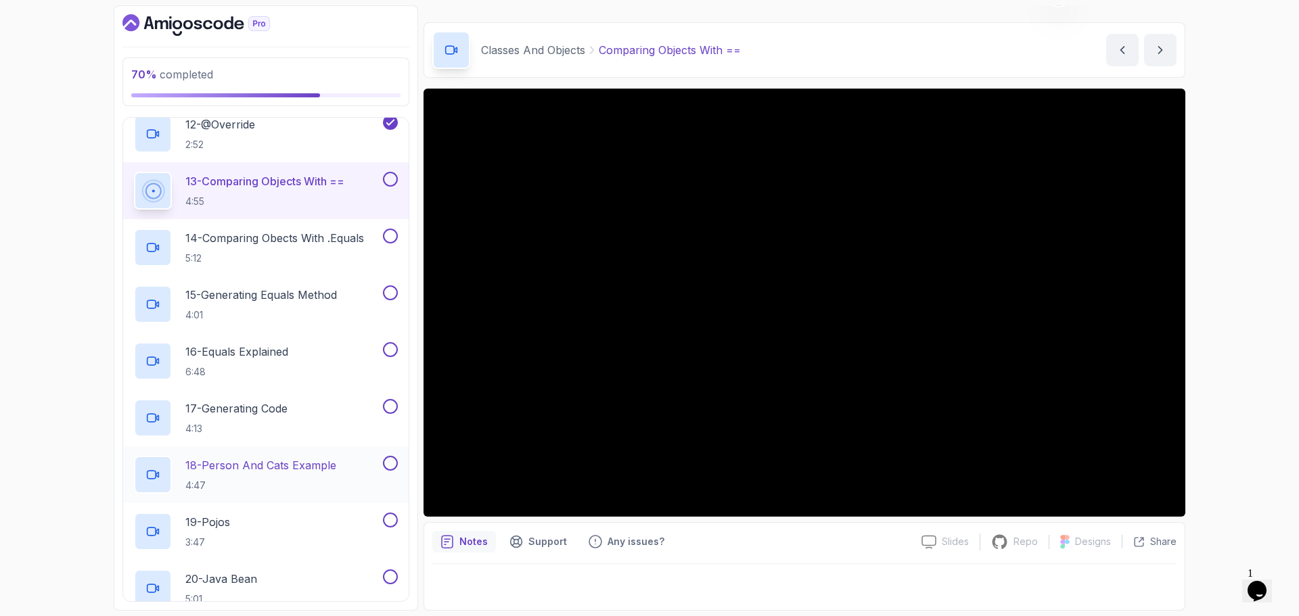
scroll to position [1185, 0]
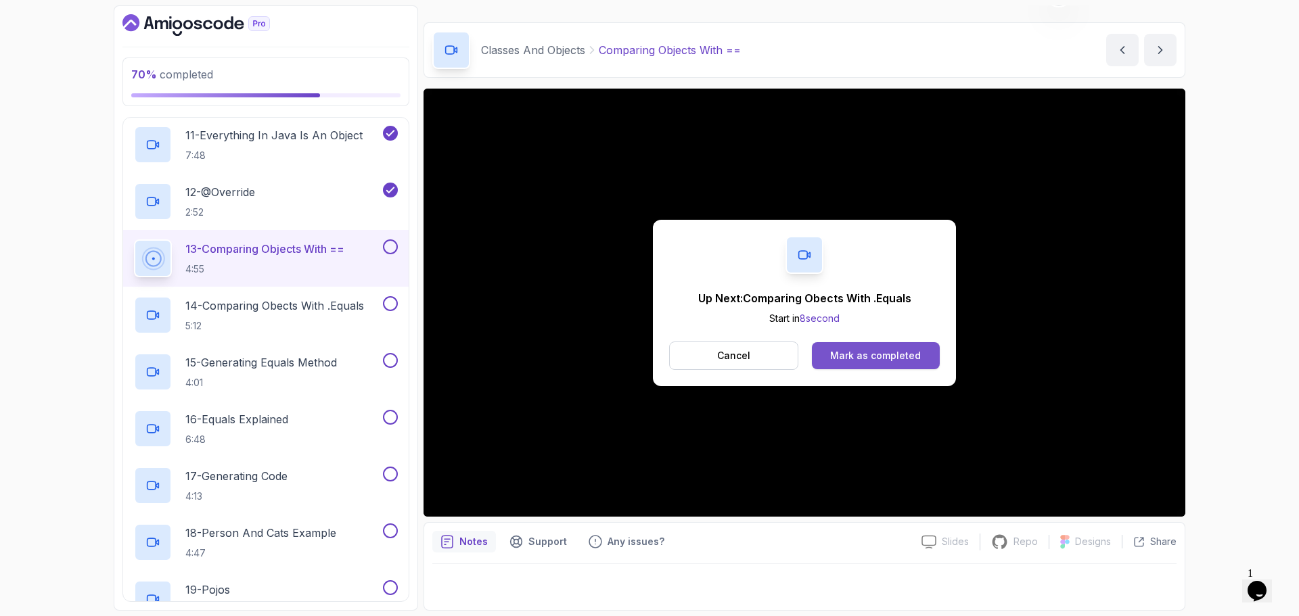
click at [880, 365] on button "Mark as completed" at bounding box center [876, 355] width 128 height 27
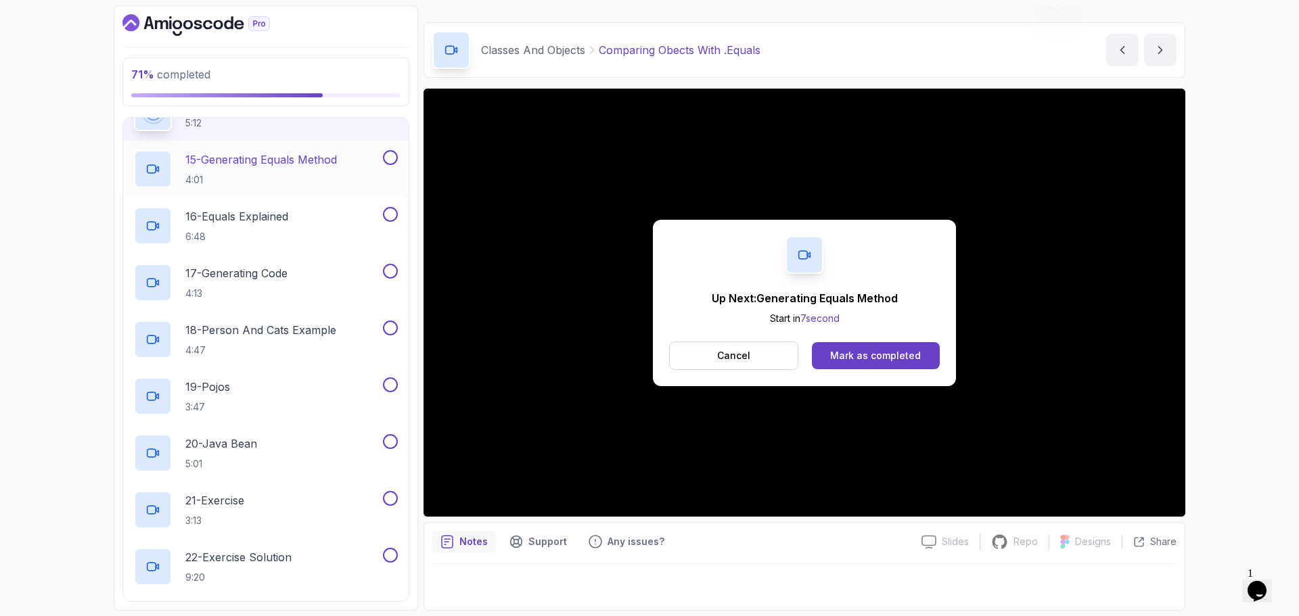
scroll to position [1320, 0]
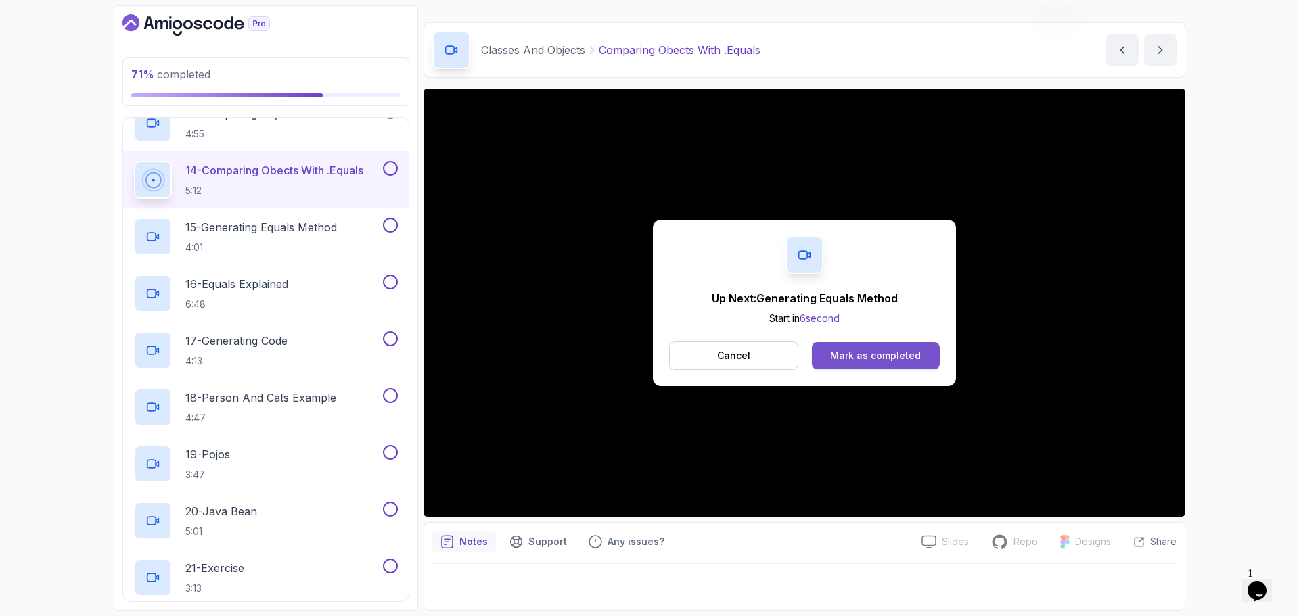
click at [896, 357] on div "Mark as completed" at bounding box center [875, 356] width 91 height 14
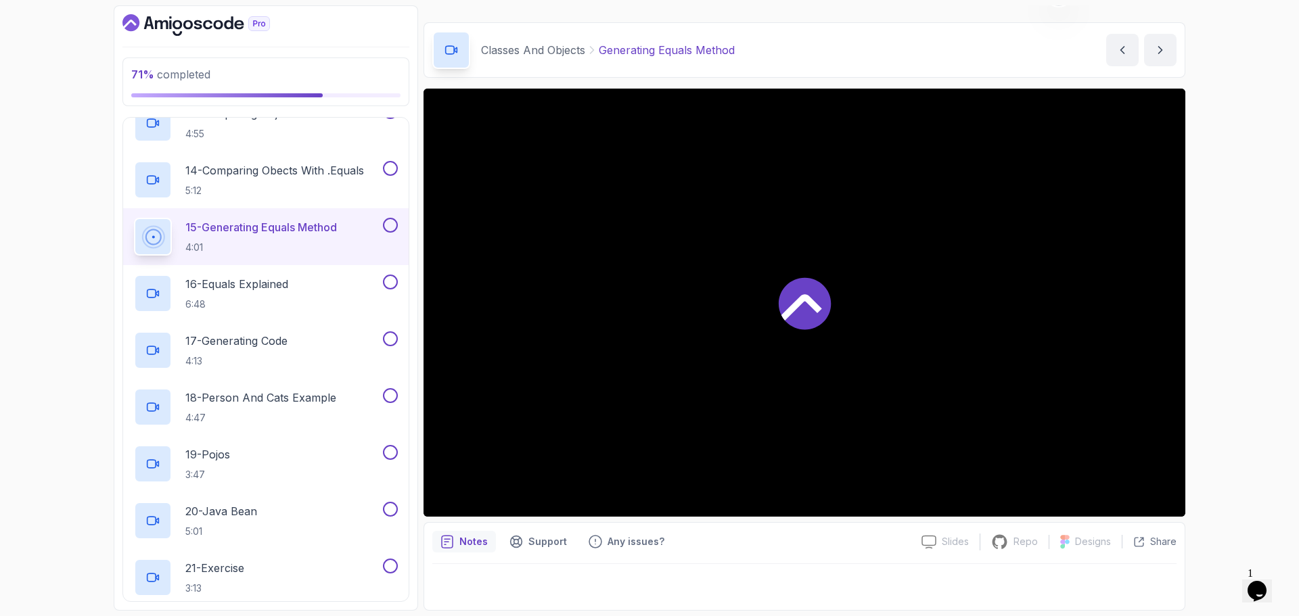
scroll to position [1185, 0]
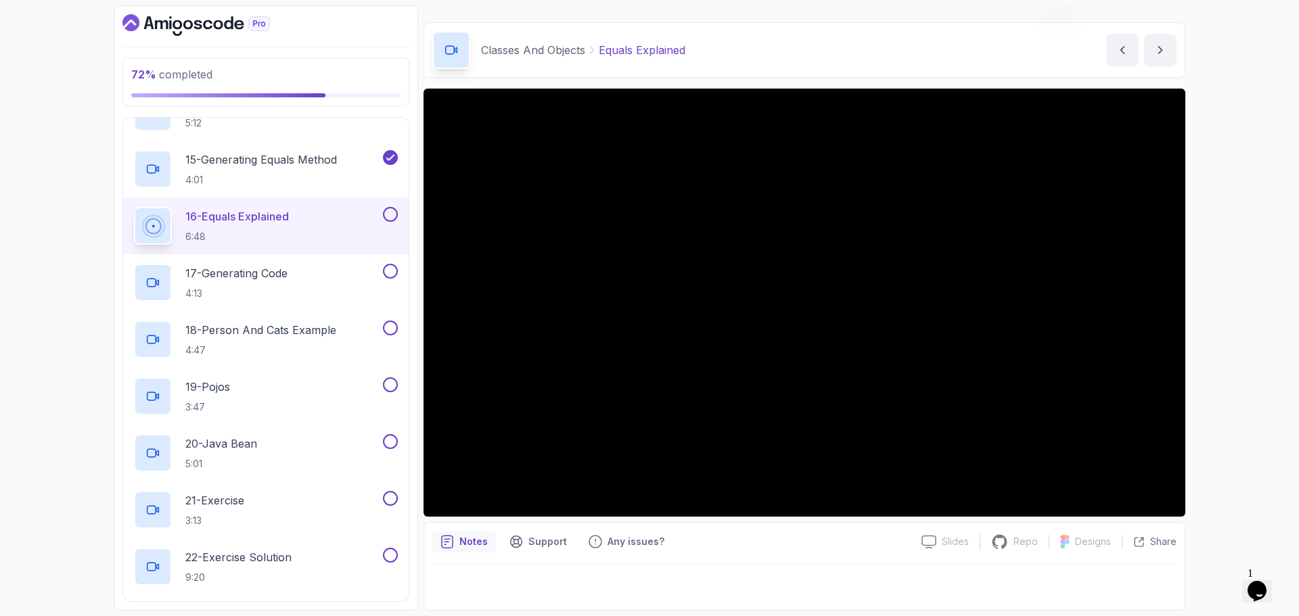
scroll to position [1253, 0]
